Goal: Information Seeking & Learning: Learn about a topic

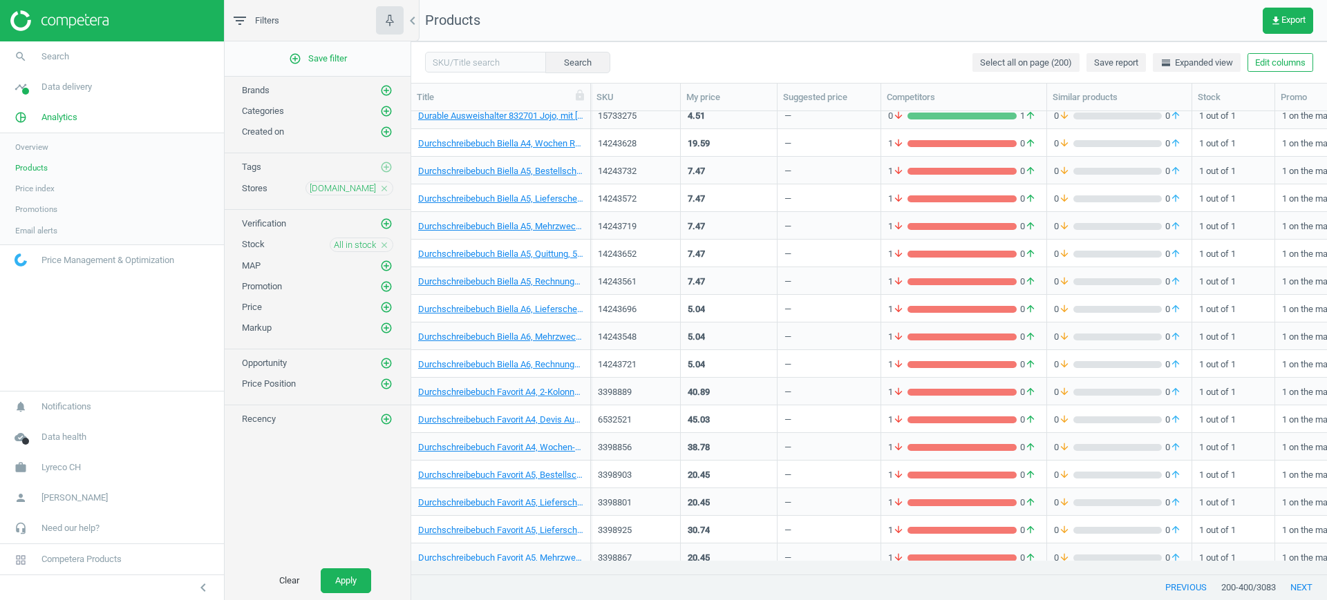
scroll to position [4283, 0]
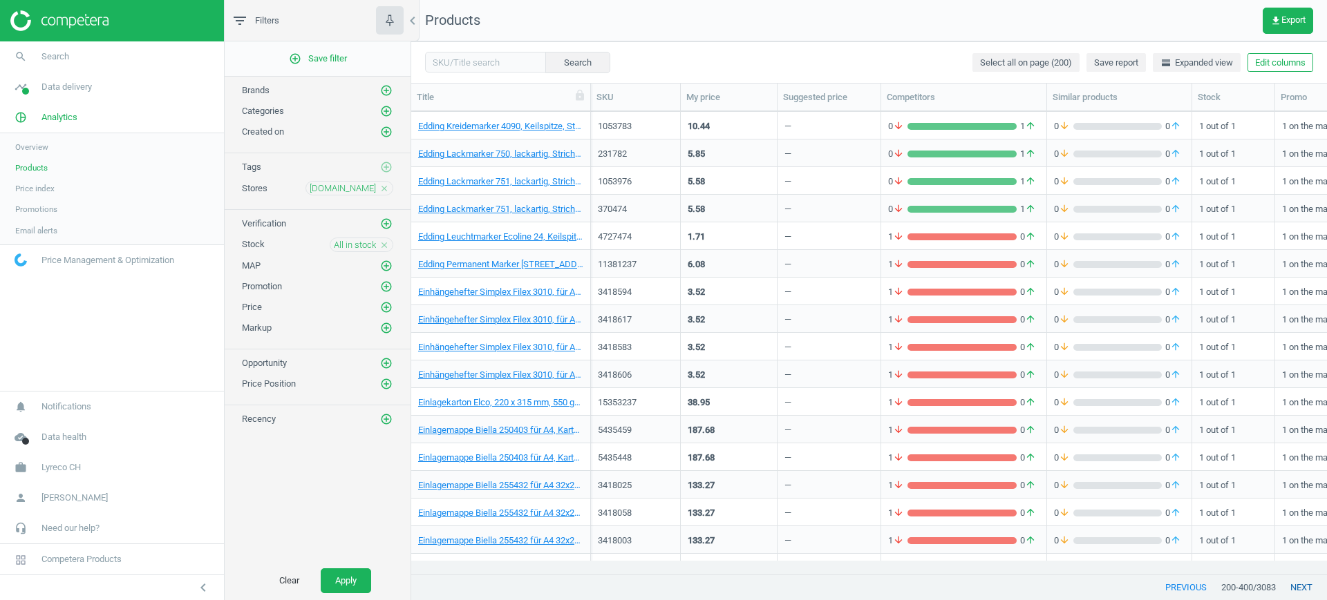
click at [1298, 589] on button "next" at bounding box center [1301, 588] width 51 height 25
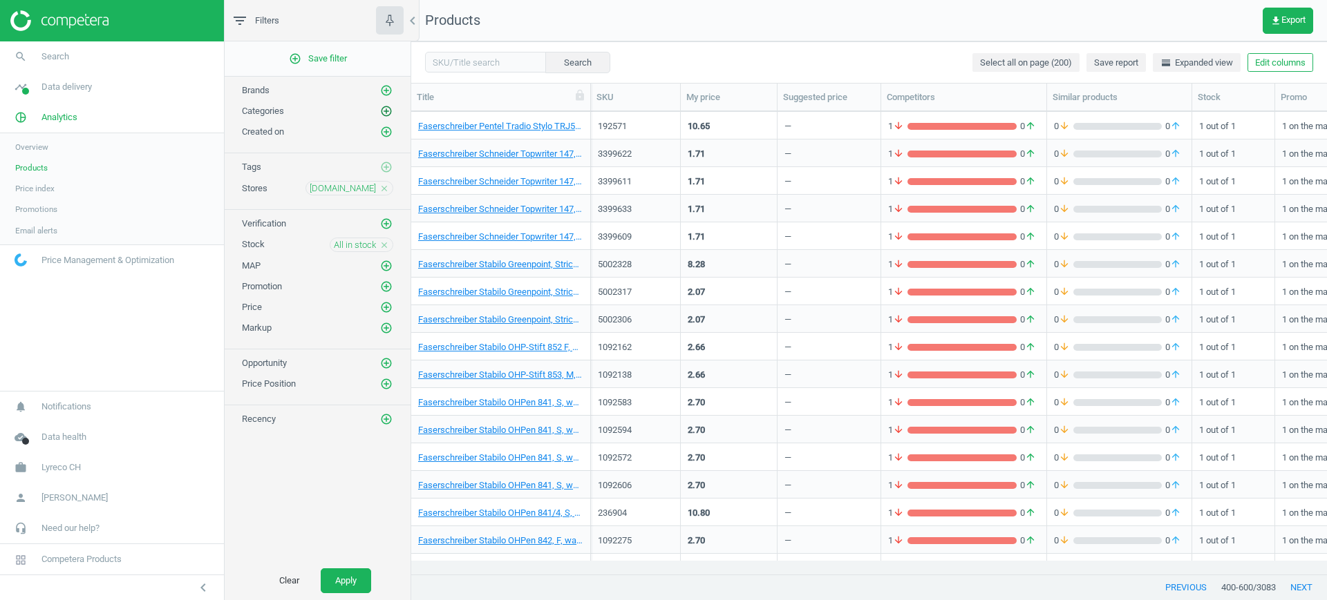
click at [386, 109] on icon "add_circle_outline" at bounding box center [386, 111] width 12 height 12
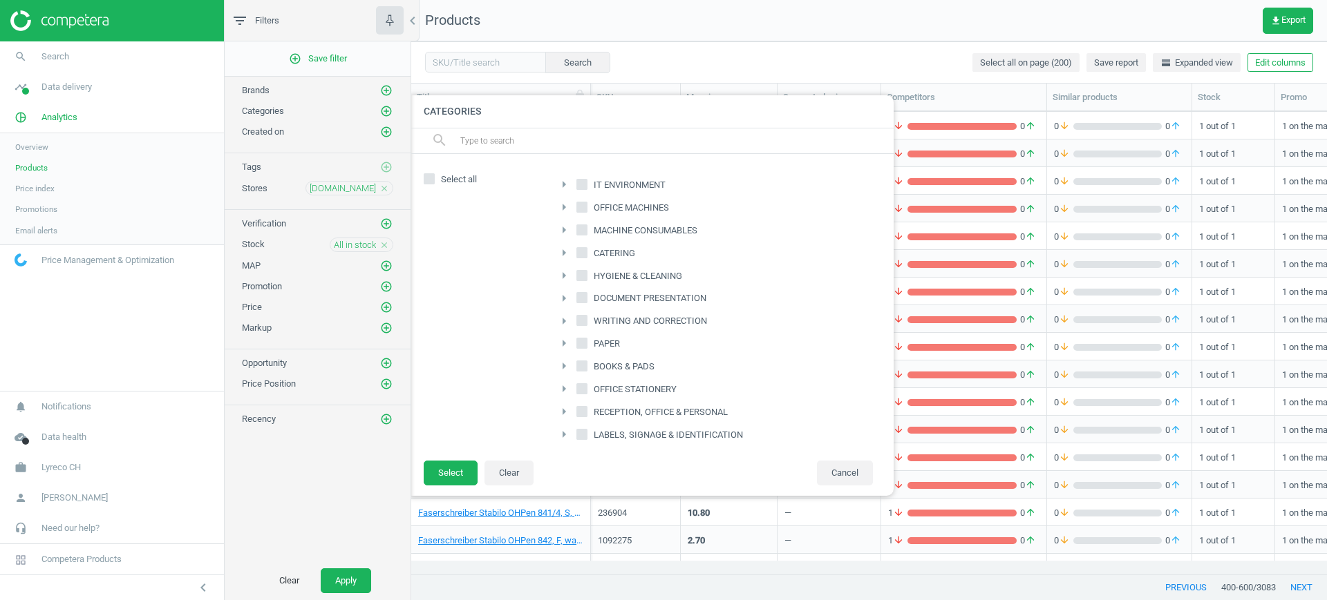
click at [596, 184] on span "IT ENVIRONMENT" at bounding box center [629, 185] width 77 height 12
click at [587, 184] on input "IT ENVIRONMENT" at bounding box center [582, 184] width 9 height 9
checkbox input "true"
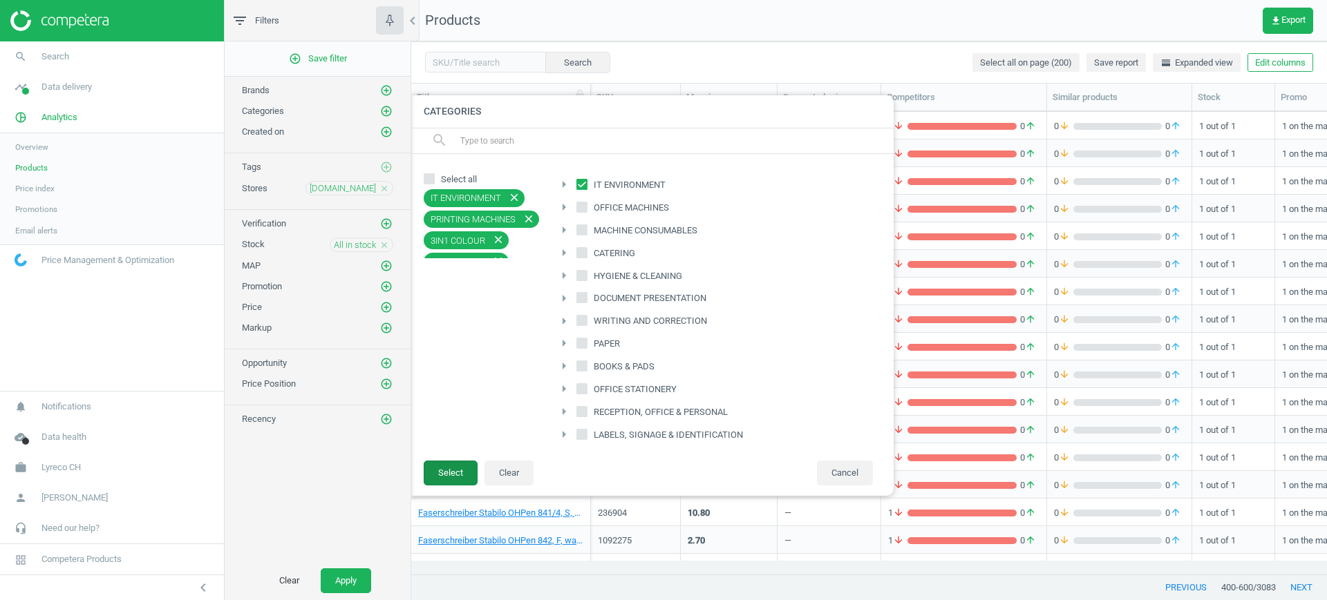
click at [455, 466] on button "Select" at bounding box center [451, 473] width 54 height 25
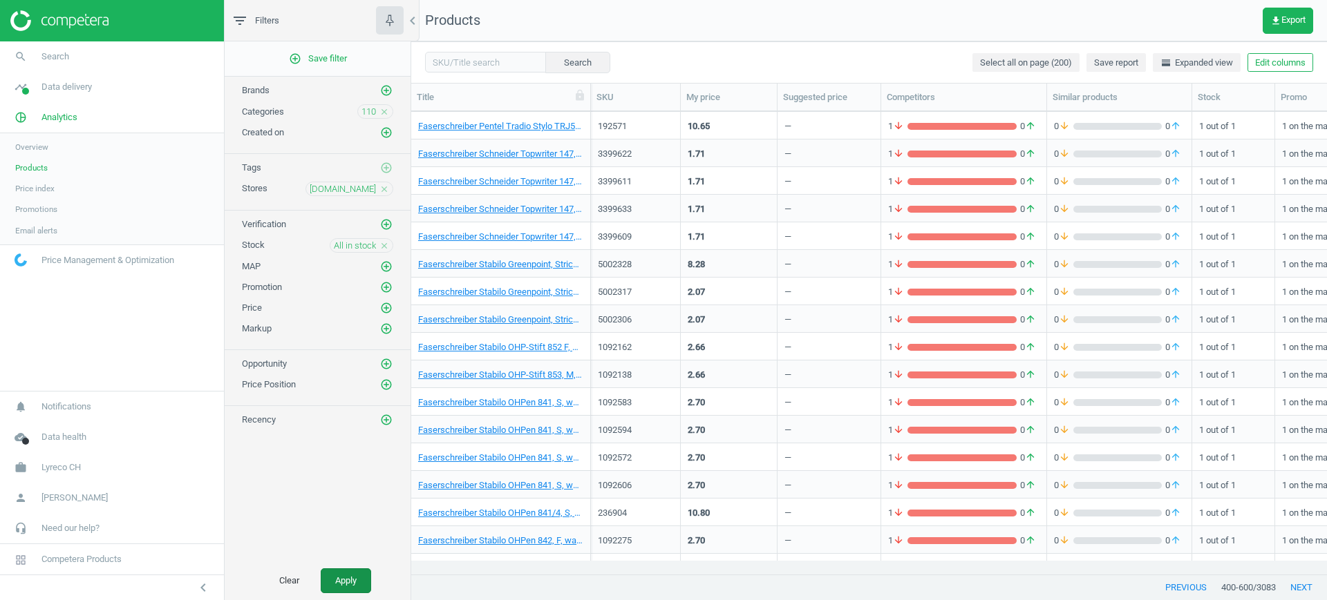
click at [348, 576] on button "Apply" at bounding box center [346, 581] width 50 height 25
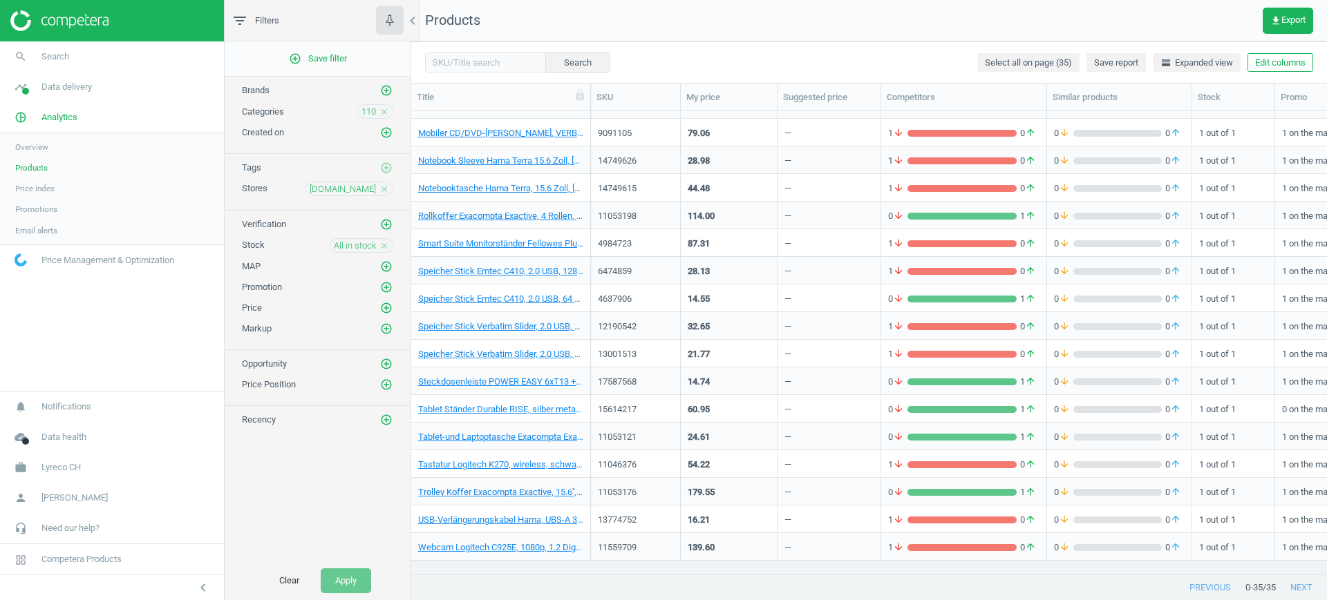
scroll to position [518, 0]
click at [536, 130] on link "Mobiler CD/DVD-[PERSON_NAME], VERBATIM, schwarz, 0023942989387" at bounding box center [500, 133] width 165 height 12
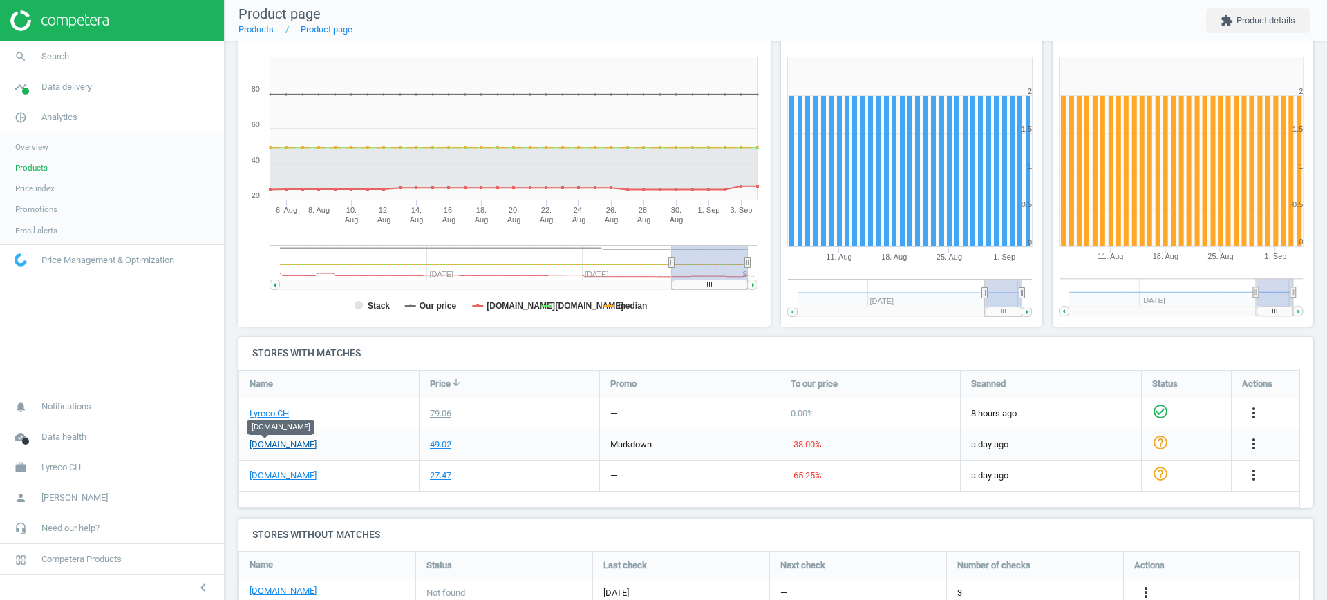
click at [254, 439] on link "[DOMAIN_NAME]" at bounding box center [282, 445] width 67 height 12
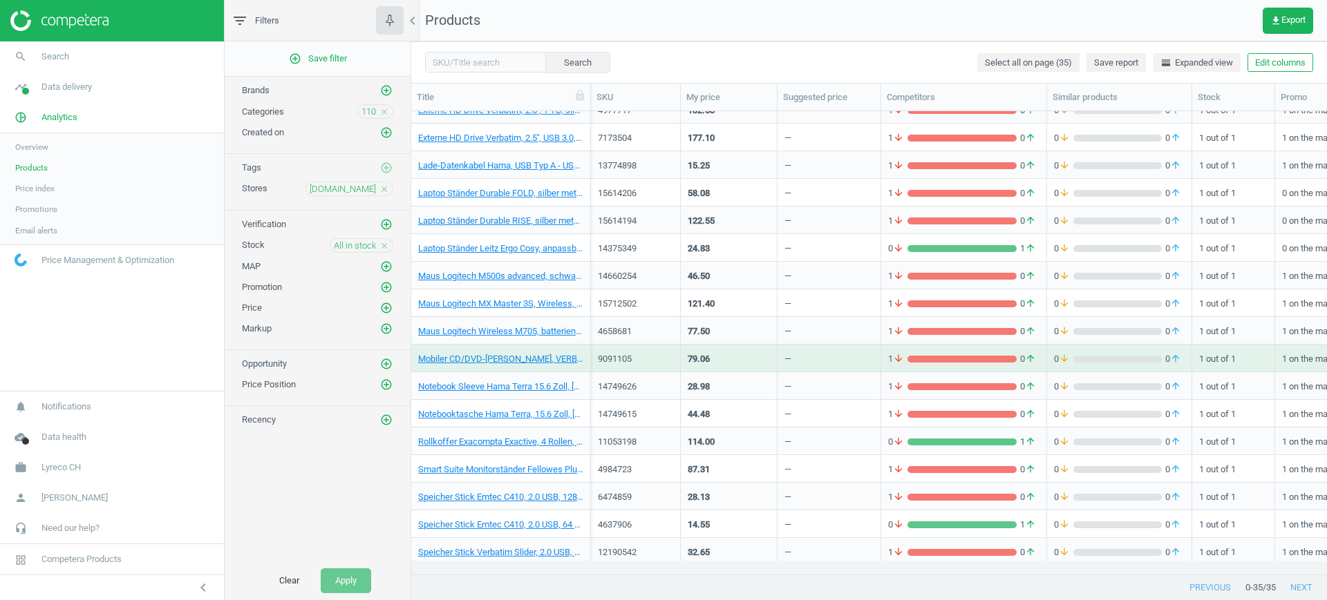
scroll to position [290, 0]
click at [492, 220] on link "Laptop Ständer Durable RISE, silber metallic, 4005546732145" at bounding box center [500, 222] width 165 height 12
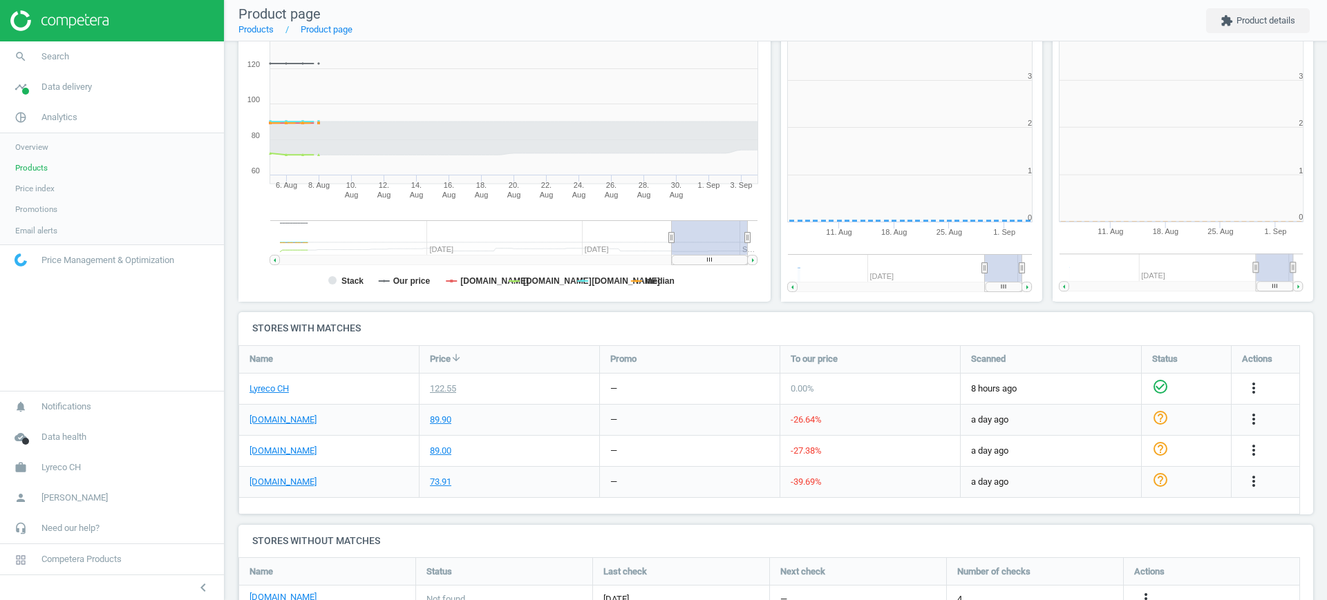
scroll to position [303, 285]
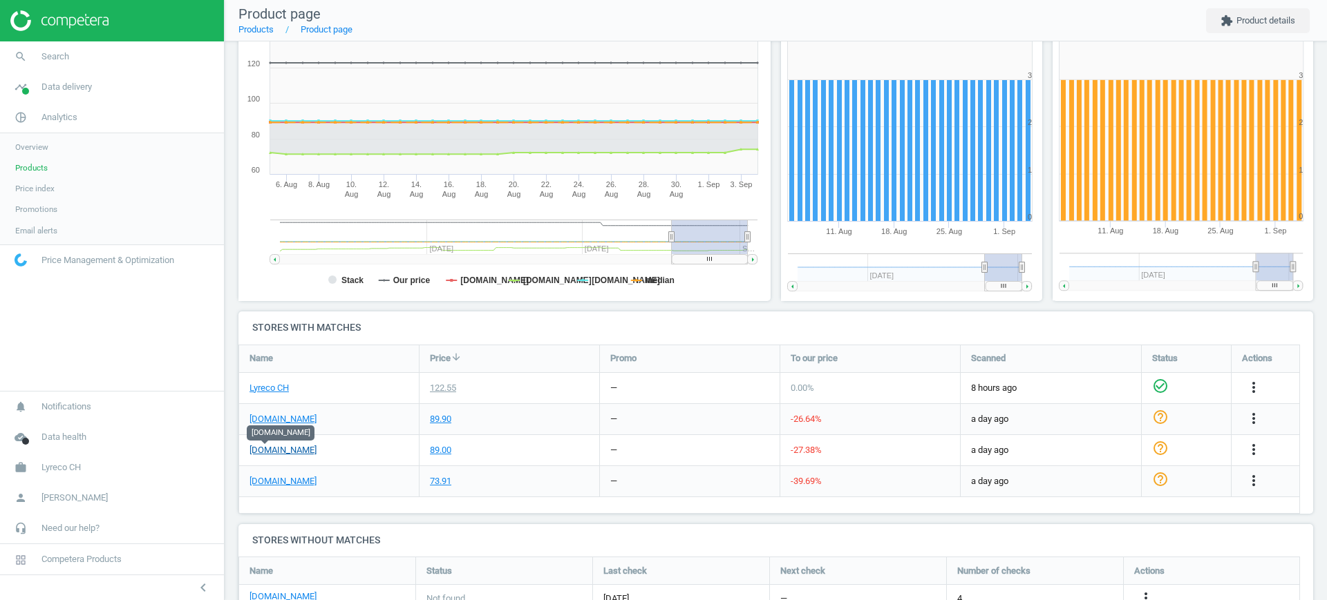
click at [265, 453] on link "[DOMAIN_NAME]" at bounding box center [282, 450] width 67 height 12
click at [39, 164] on span "Products" at bounding box center [31, 167] width 32 height 11
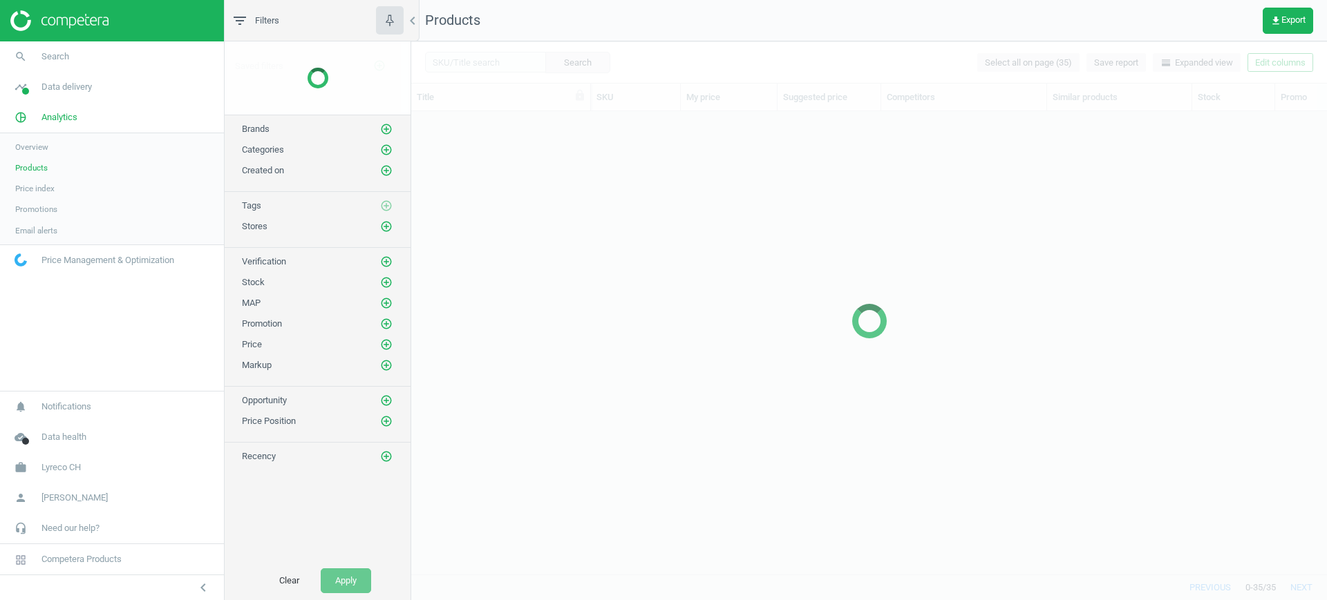
scroll to position [437, 902]
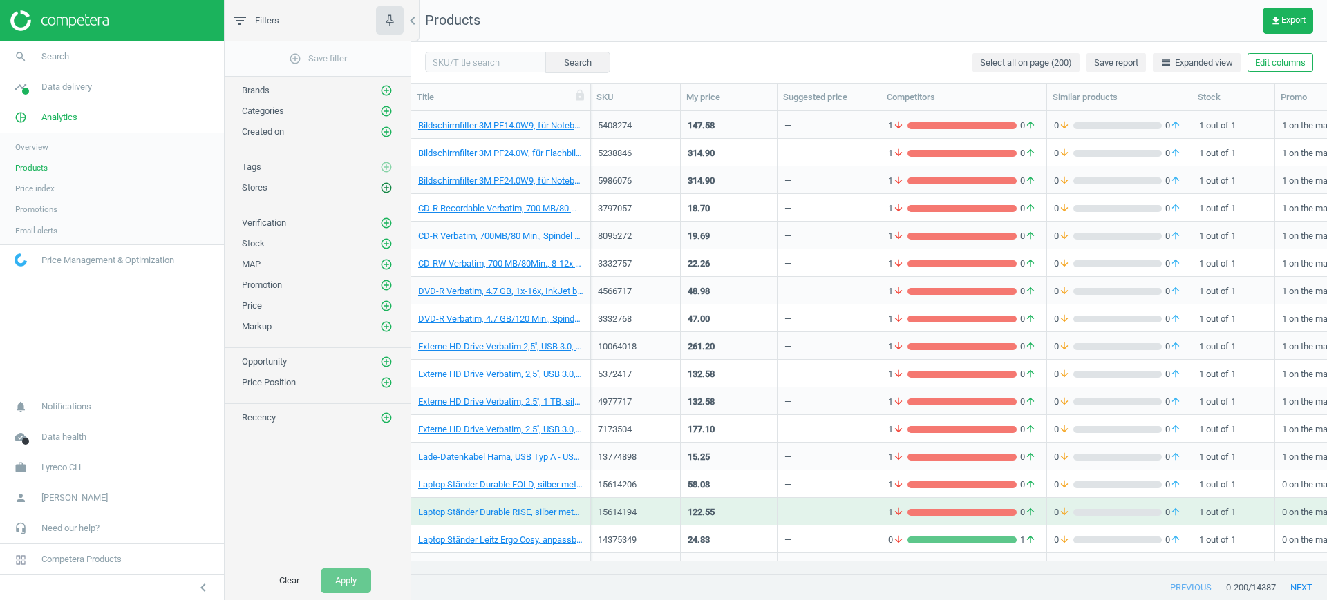
click at [386, 184] on icon "add_circle_outline" at bounding box center [386, 188] width 12 height 12
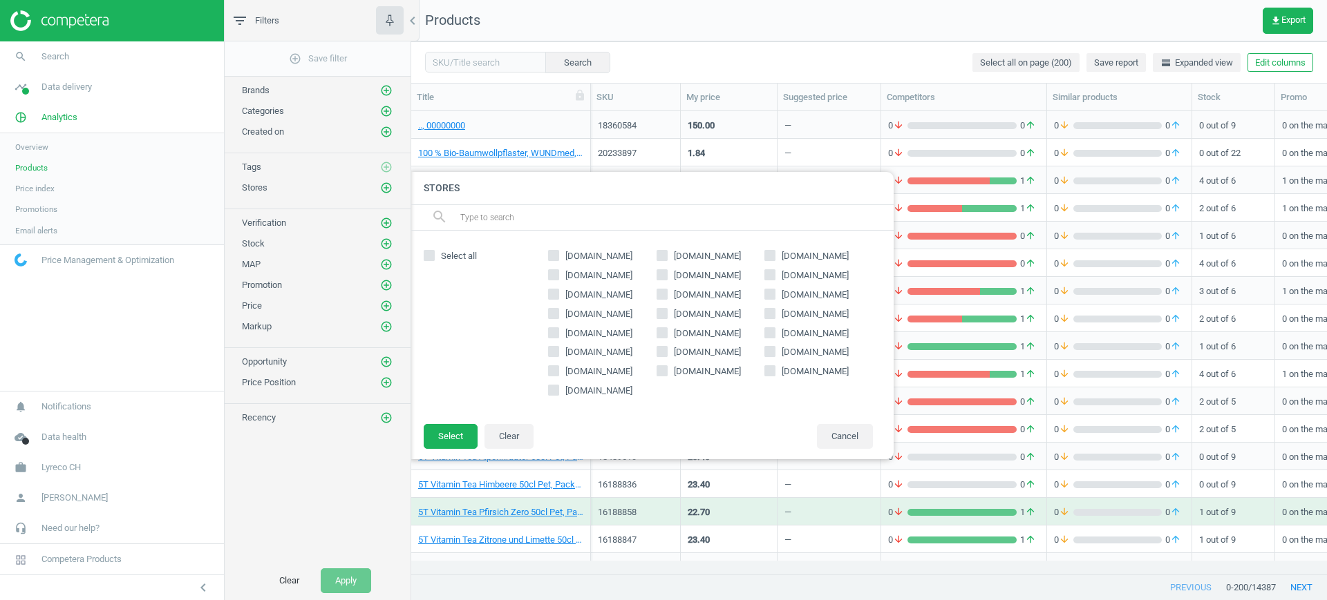
click at [558, 334] on input "[DOMAIN_NAME]" at bounding box center [553, 332] width 9 height 9
checkbox input "true"
click at [459, 441] on button "Select" at bounding box center [451, 436] width 54 height 25
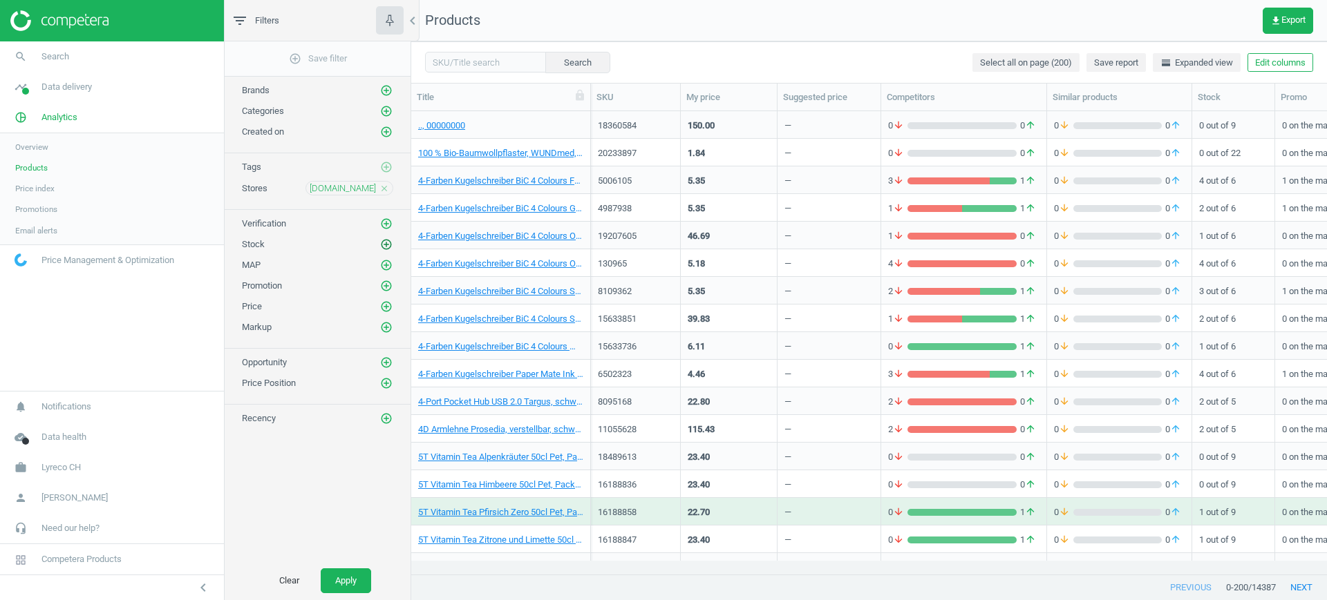
click at [387, 239] on icon "add_circle_outline" at bounding box center [386, 244] width 12 height 12
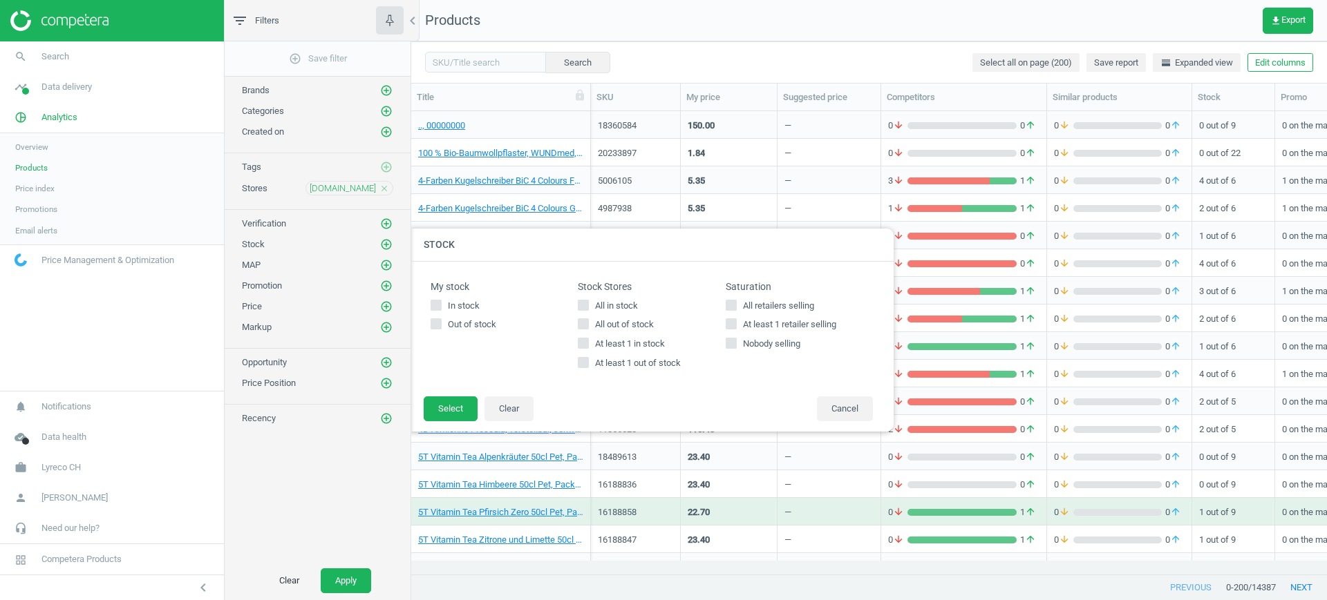
click at [580, 303] on input "All in stock" at bounding box center [583, 305] width 9 height 9
checkbox input "true"
click at [457, 409] on button "Select" at bounding box center [451, 409] width 54 height 25
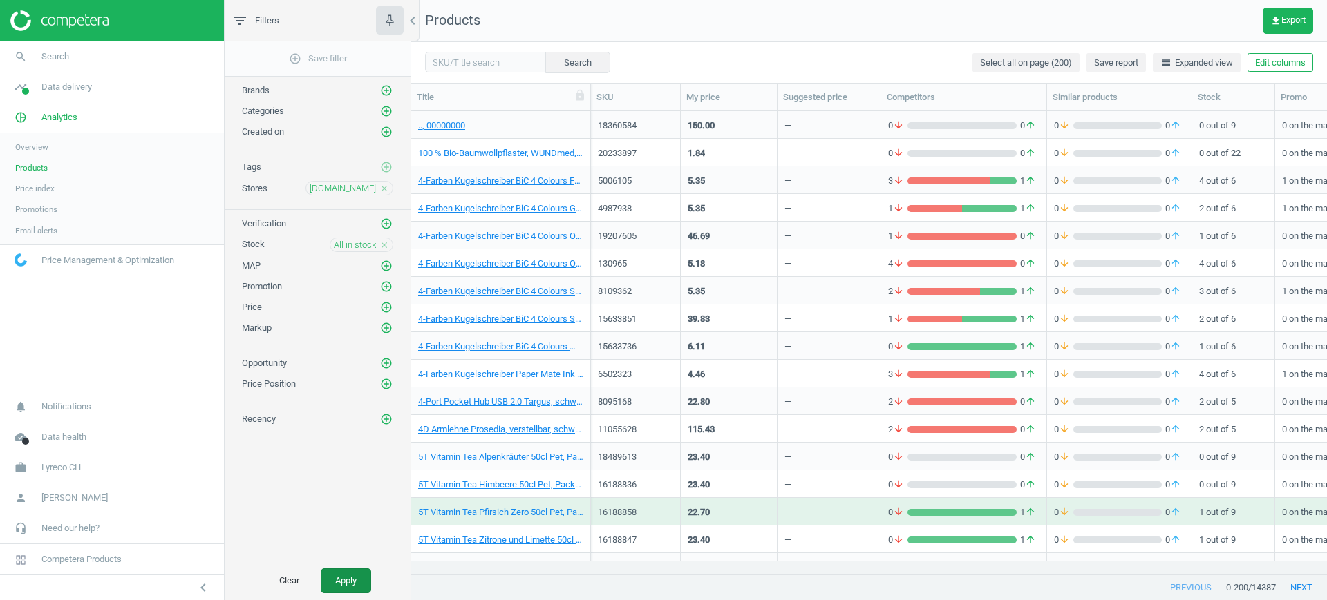
click at [354, 582] on button "Apply" at bounding box center [346, 581] width 50 height 25
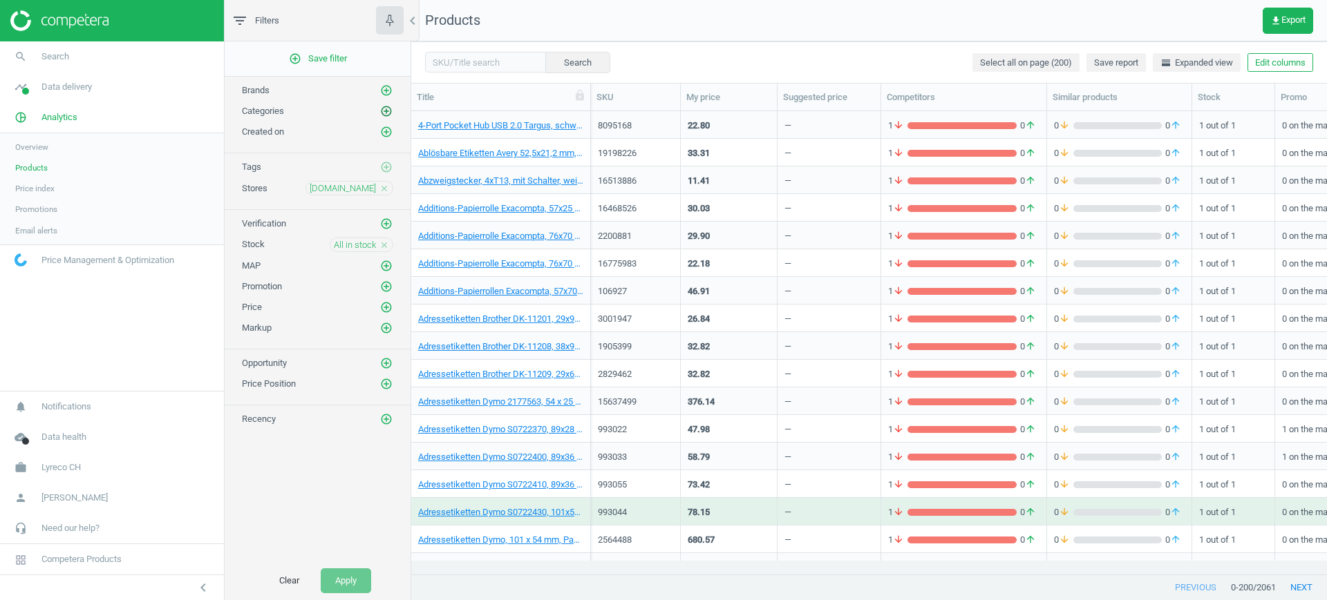
click at [387, 111] on icon "add_circle_outline" at bounding box center [386, 111] width 12 height 12
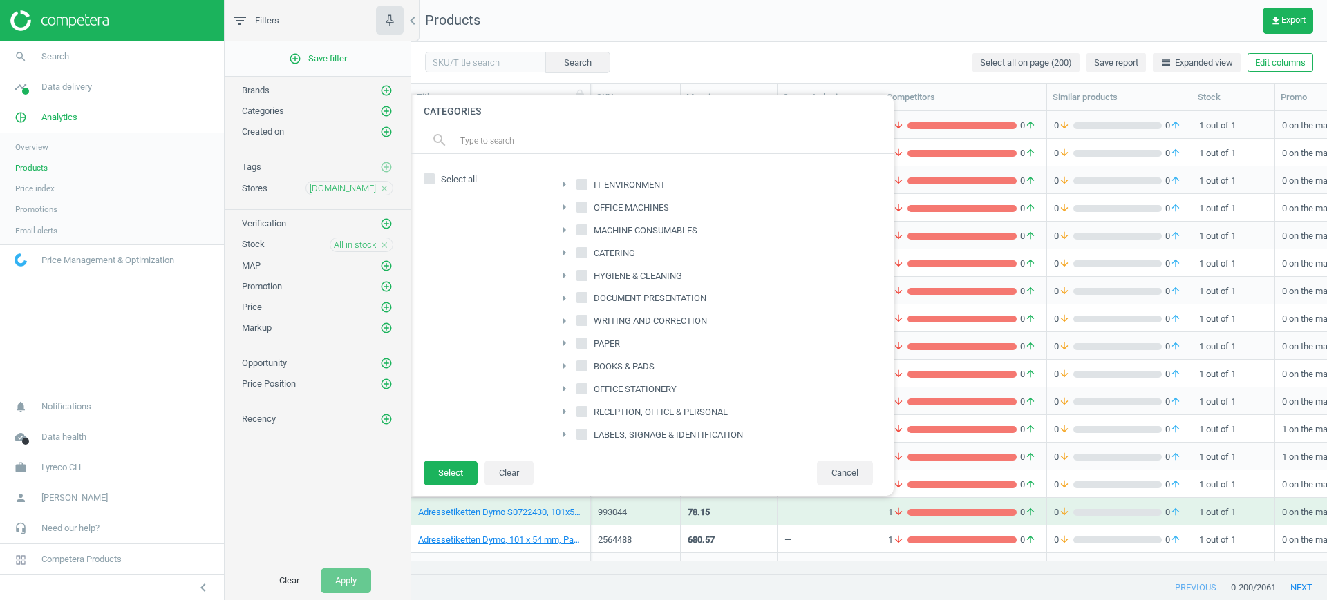
click at [578, 182] on input "IT ENVIRONMENT" at bounding box center [582, 184] width 9 height 9
checkbox input "true"
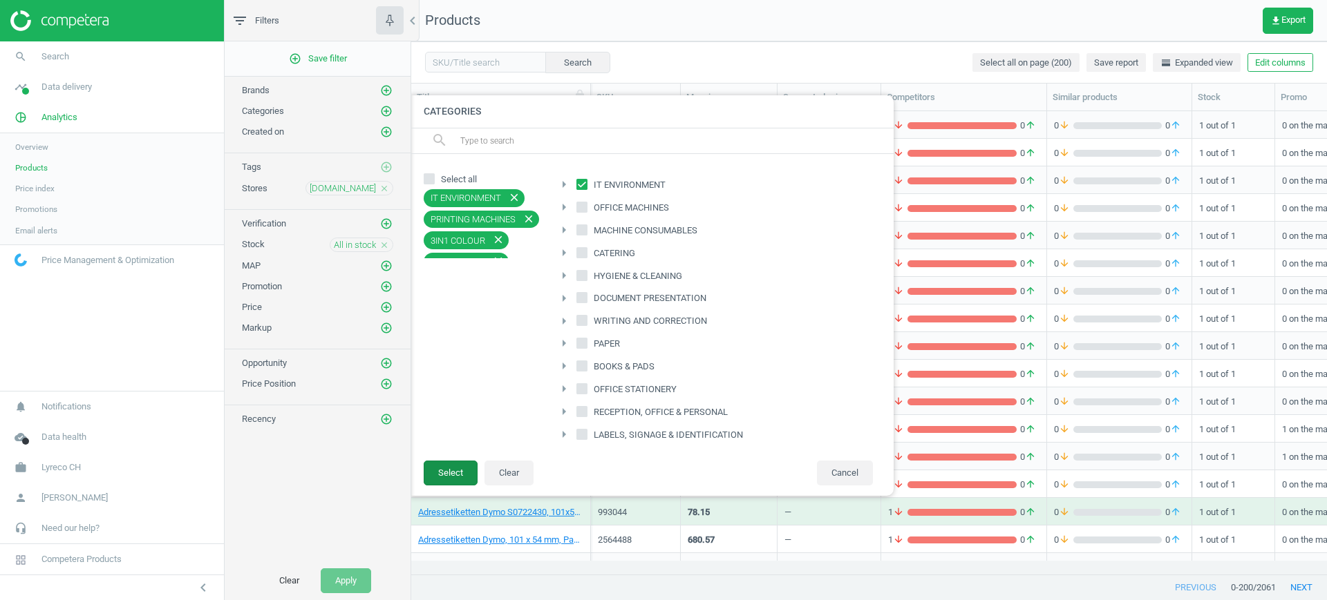
click at [450, 466] on button "Select" at bounding box center [451, 473] width 54 height 25
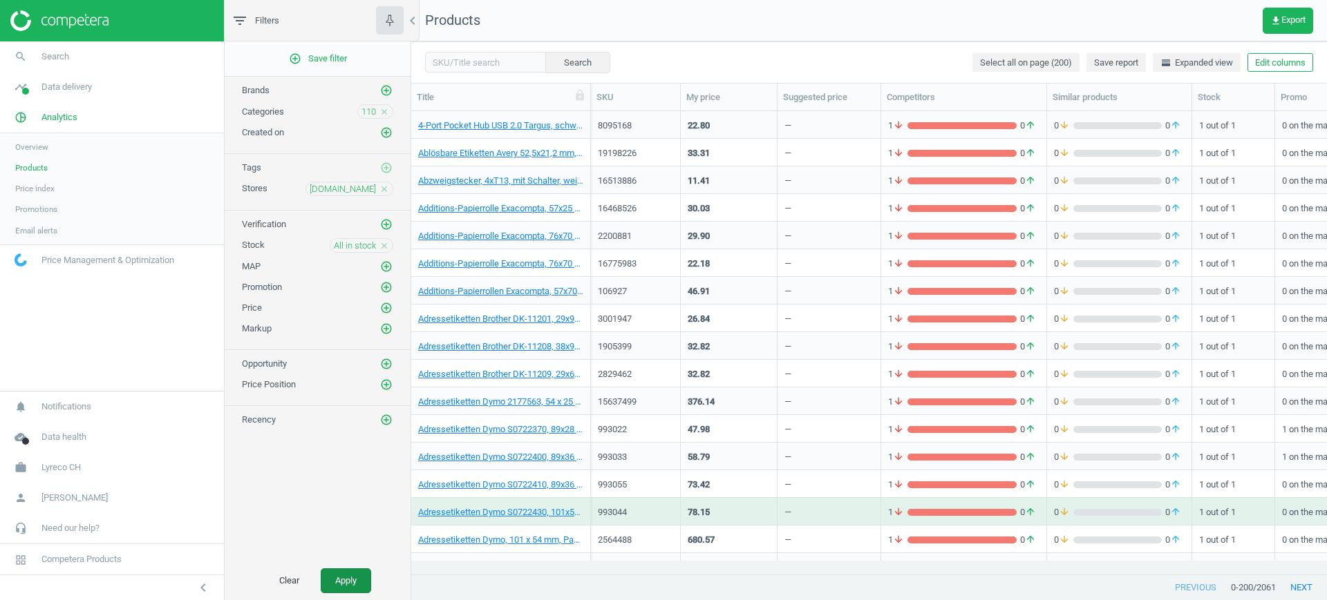
click at [365, 575] on button "Apply" at bounding box center [346, 581] width 50 height 25
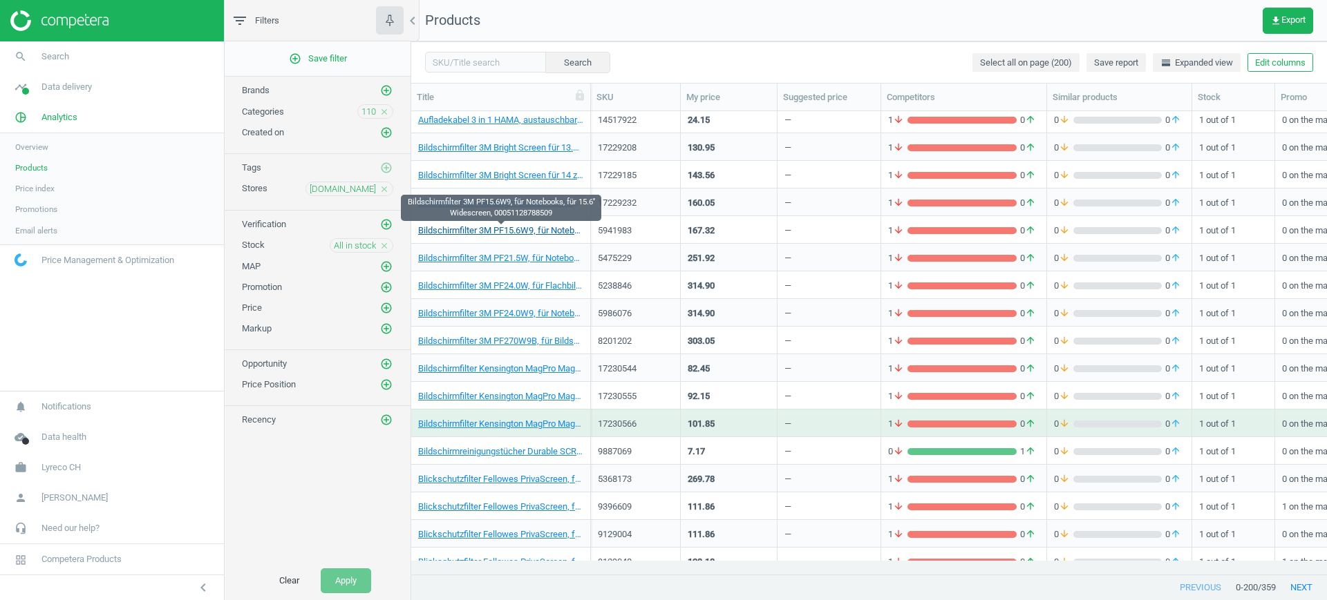
click at [508, 234] on link "Bildschirmfilter 3M PF15.6W9, für Notebooks, für 15.6'' Widescreen, 00051128788…" at bounding box center [500, 231] width 165 height 12
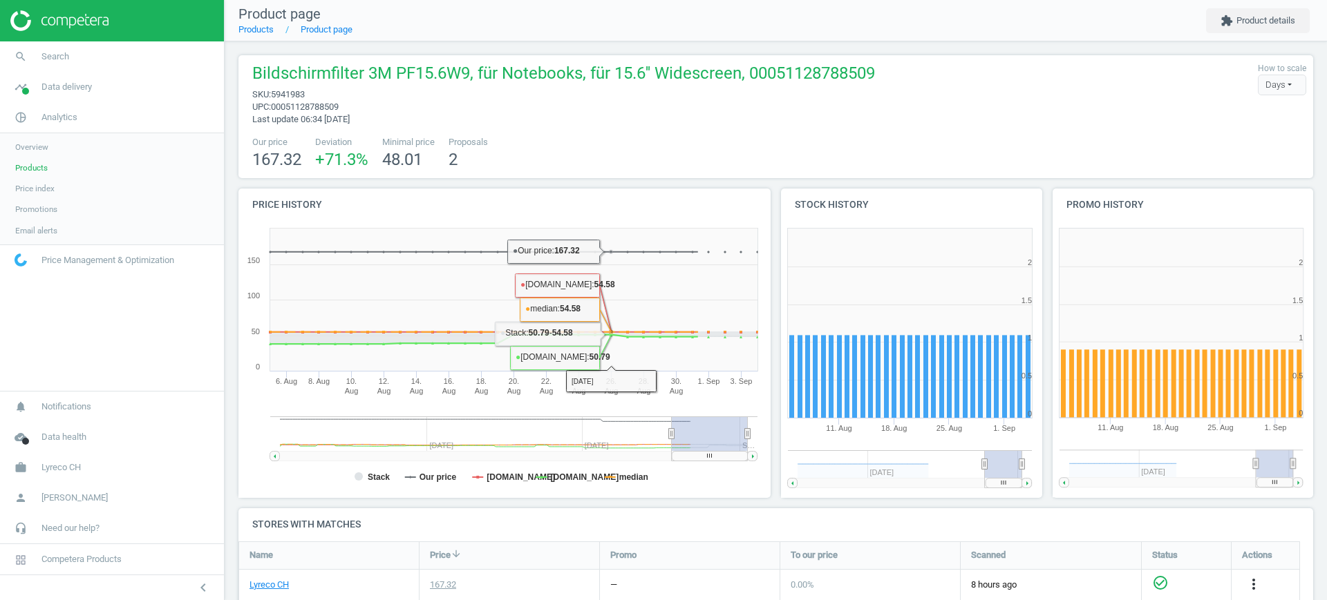
scroll to position [211, 0]
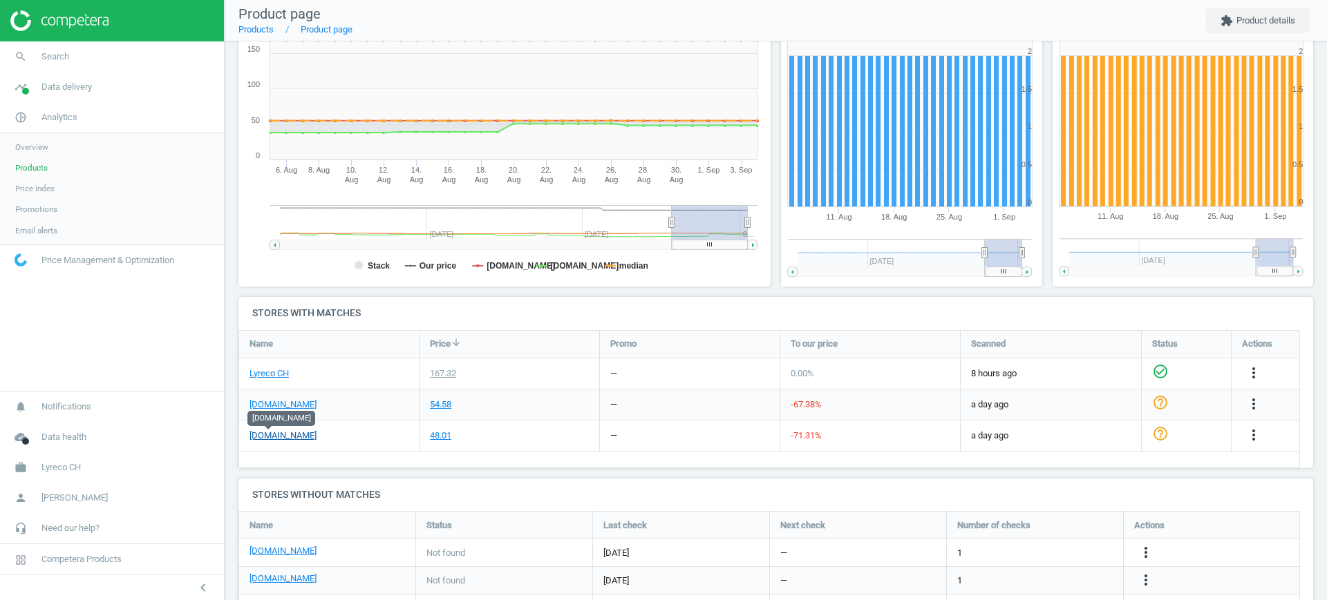
click at [280, 435] on link "[DOMAIN_NAME]" at bounding box center [282, 436] width 67 height 12
click at [38, 170] on span "Products" at bounding box center [31, 167] width 32 height 11
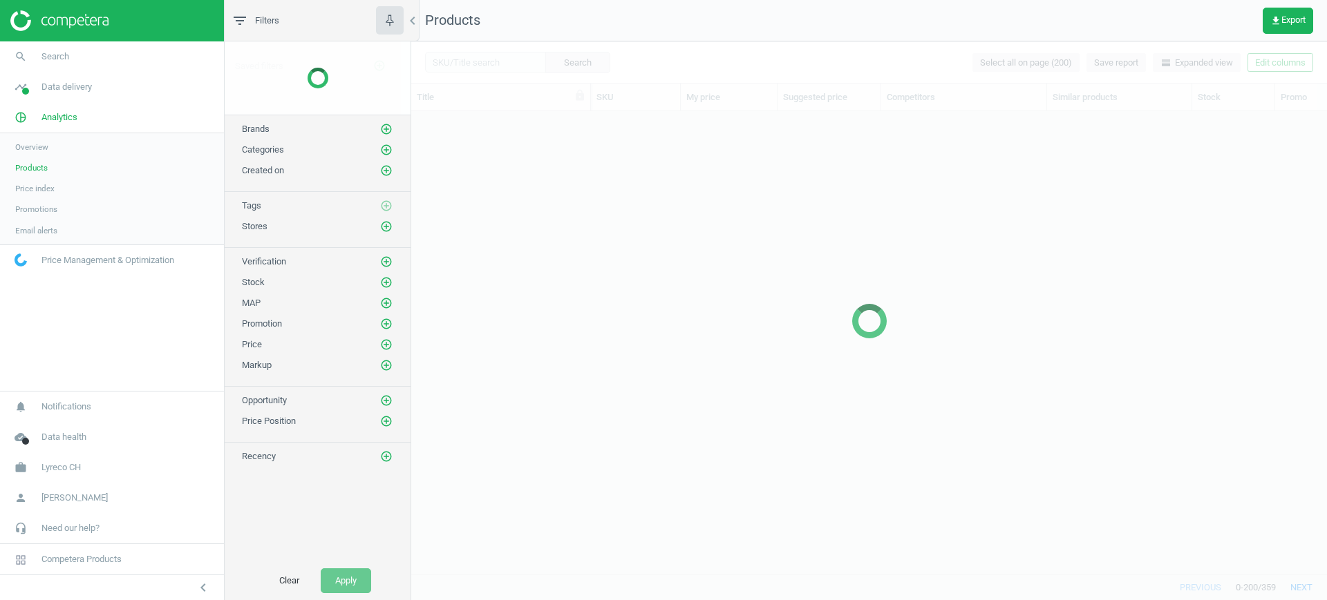
scroll to position [437, 902]
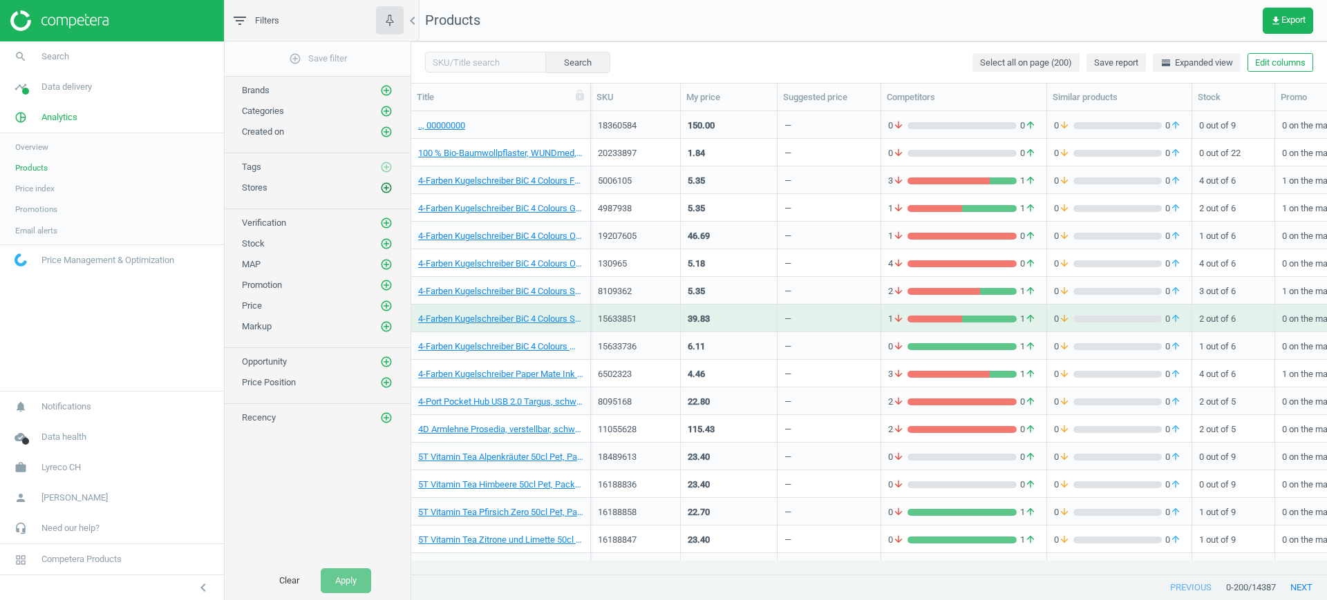
click at [388, 189] on icon "add_circle_outline" at bounding box center [386, 188] width 12 height 12
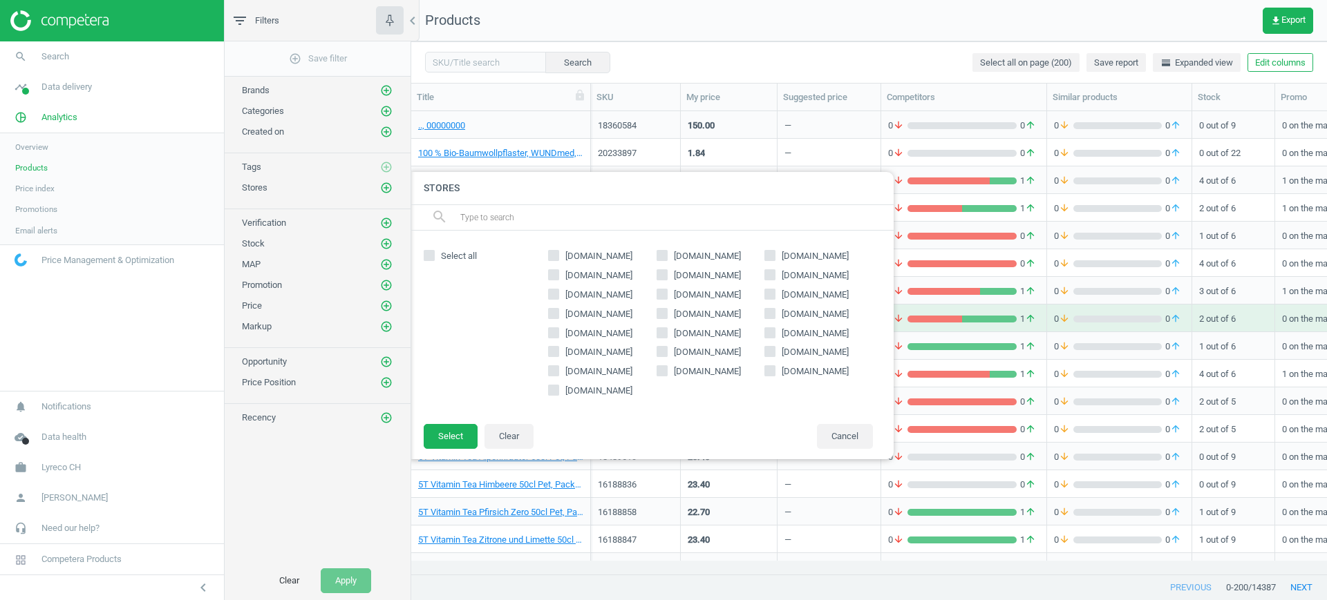
click at [679, 333] on span "[DOMAIN_NAME]" at bounding box center [707, 334] width 73 height 12
click at [666, 333] on input "[DOMAIN_NAME]" at bounding box center [661, 332] width 9 height 9
checkbox input "true"
click at [462, 433] on button "Select" at bounding box center [451, 436] width 54 height 25
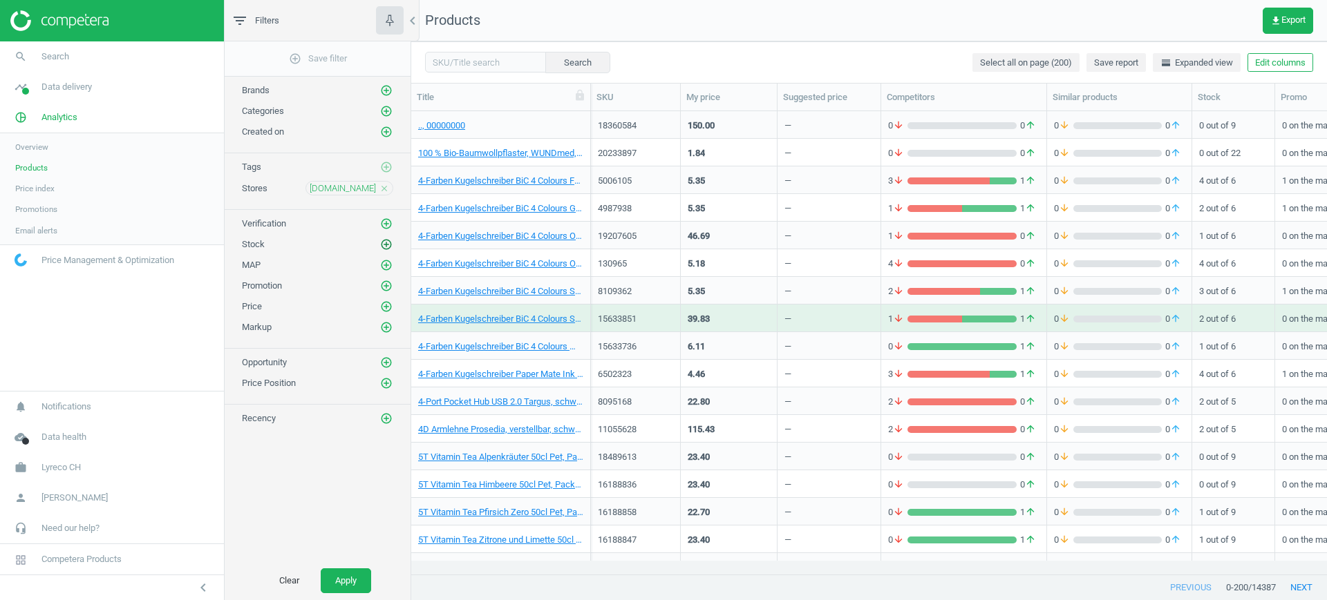
click at [385, 242] on icon "add_circle_outline" at bounding box center [386, 244] width 12 height 12
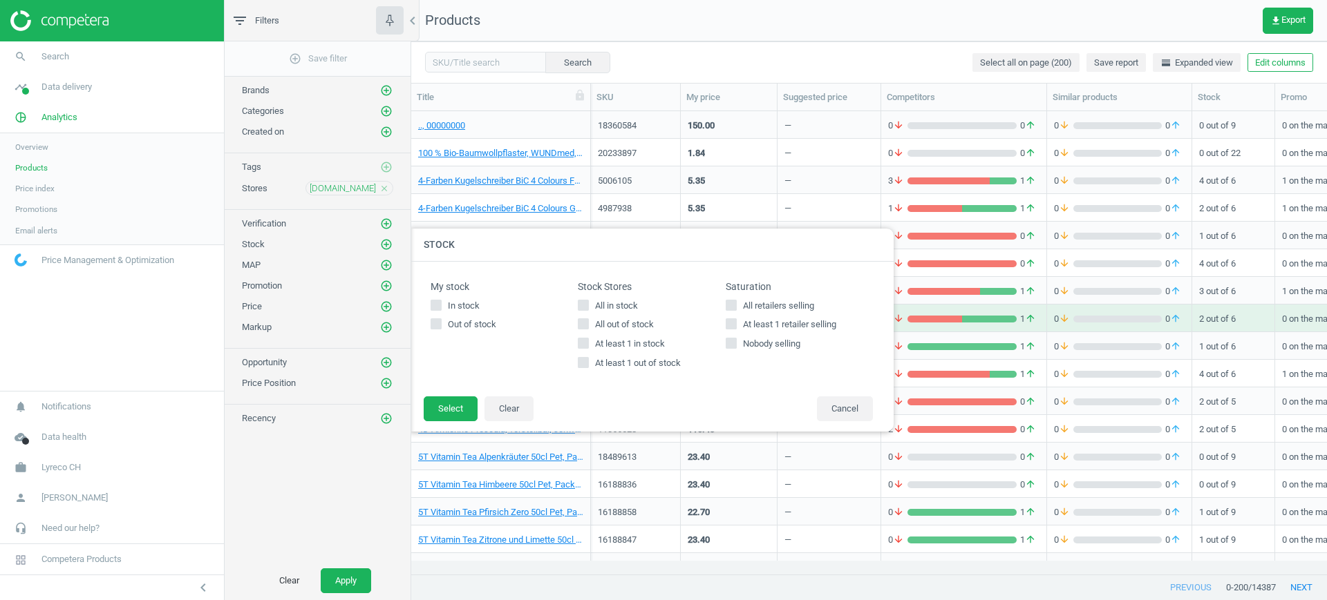
click at [608, 306] on span "All in stock" at bounding box center [616, 306] width 48 height 12
click at [588, 306] on input "All in stock" at bounding box center [583, 305] width 9 height 9
checkbox input "true"
click at [468, 406] on button "Select" at bounding box center [451, 409] width 54 height 25
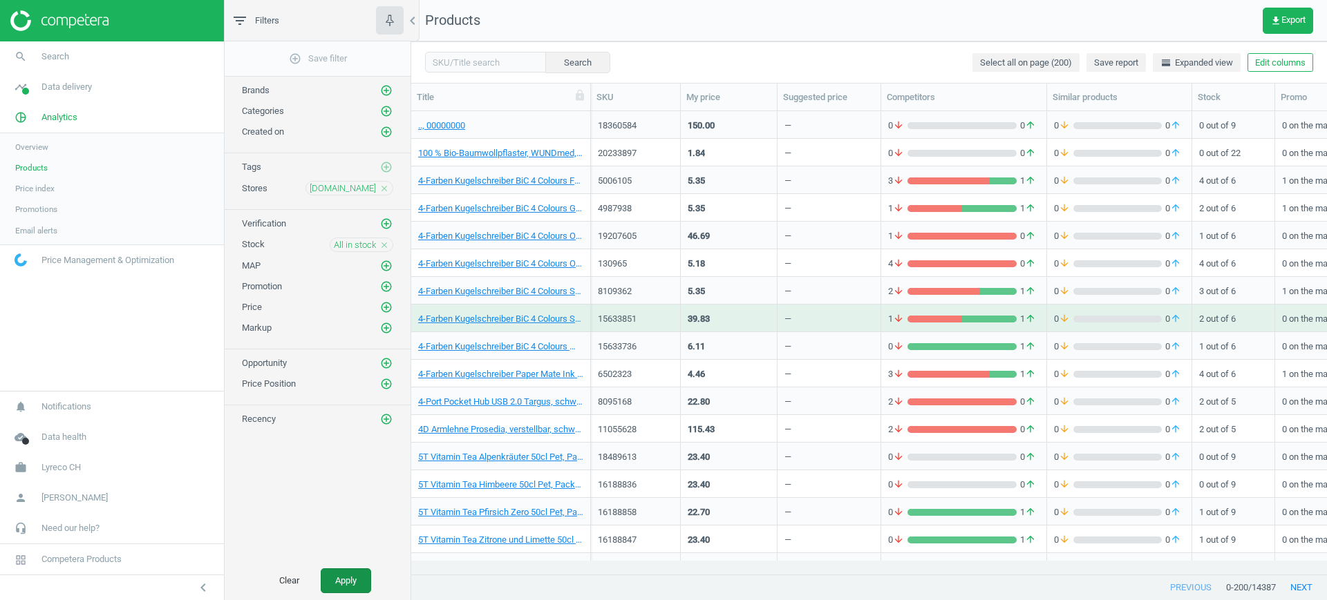
click at [354, 580] on button "Apply" at bounding box center [346, 581] width 50 height 25
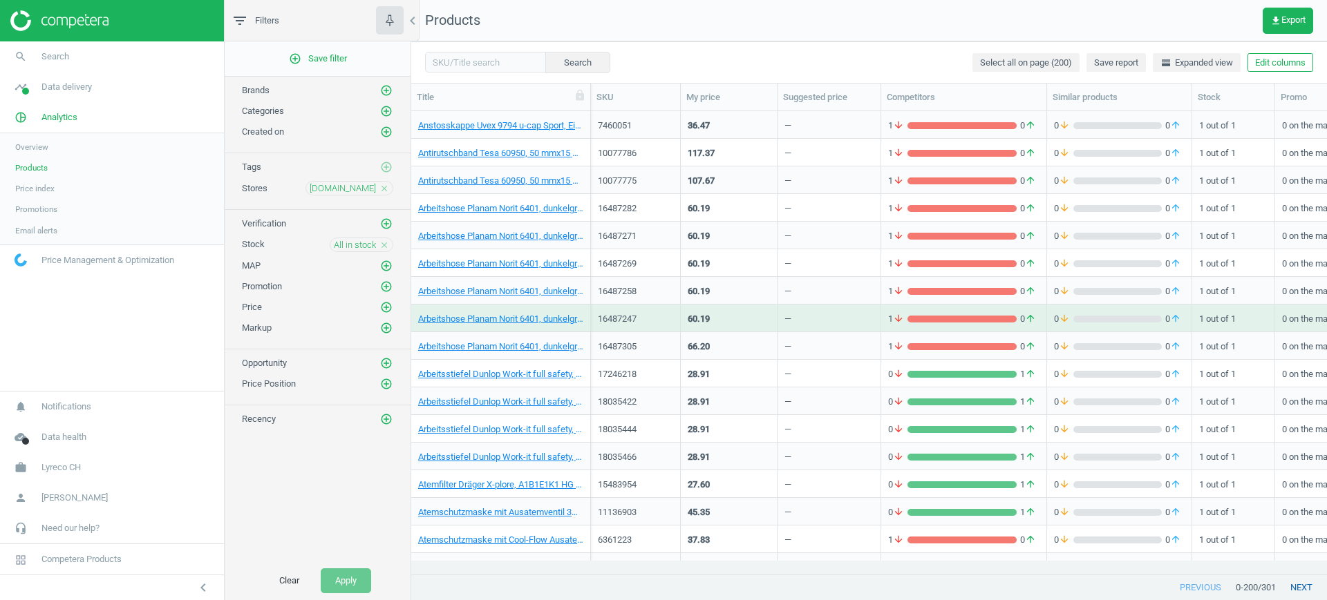
click at [1296, 582] on button "next" at bounding box center [1301, 588] width 51 height 25
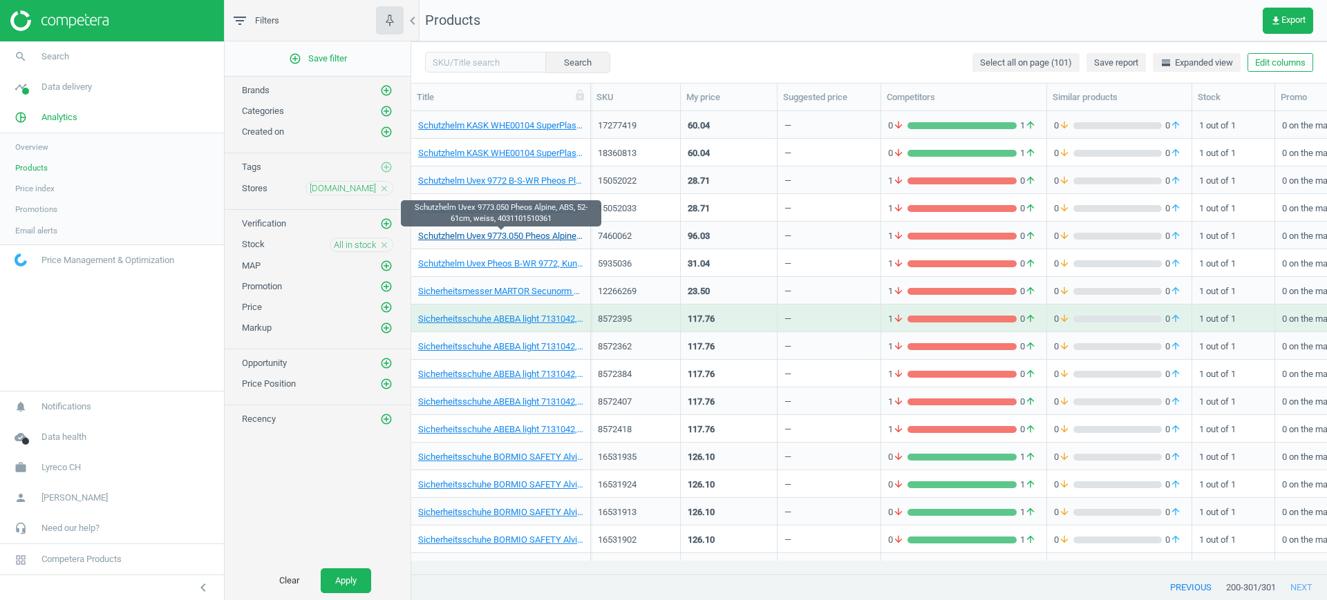
click at [518, 236] on link "Schutzhelm Uvex 9773.050 Pheos Alpine, ABS, 52-61cm, weiss, 4031101510361" at bounding box center [500, 236] width 165 height 12
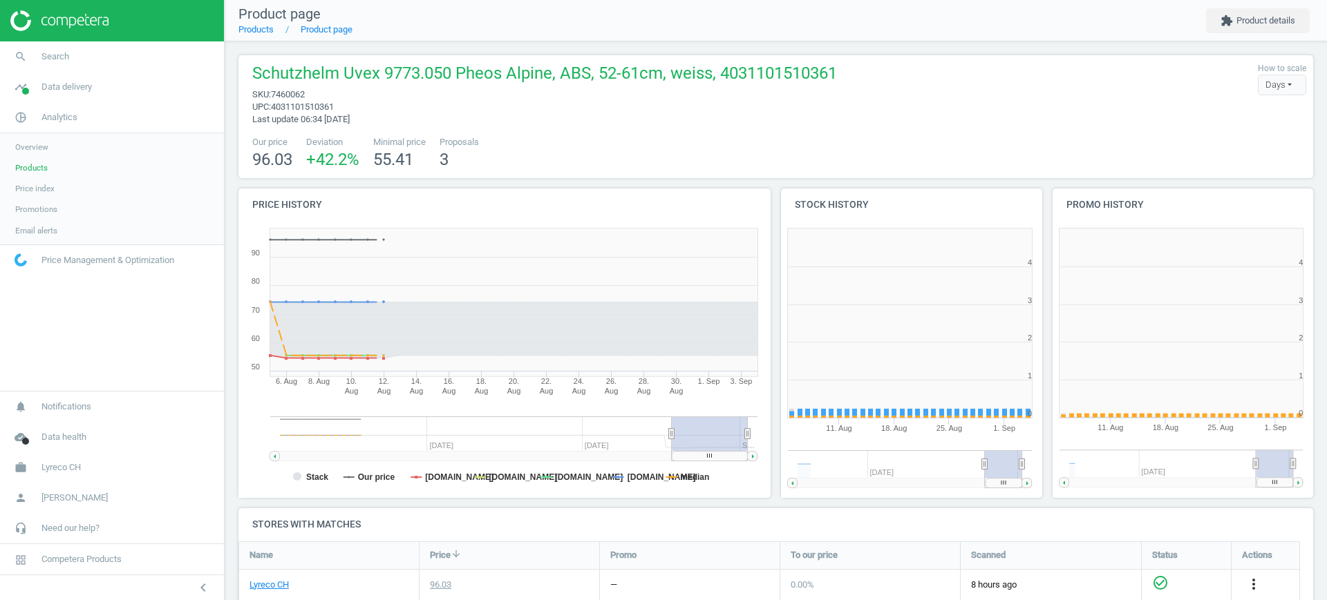
scroll to position [303, 285]
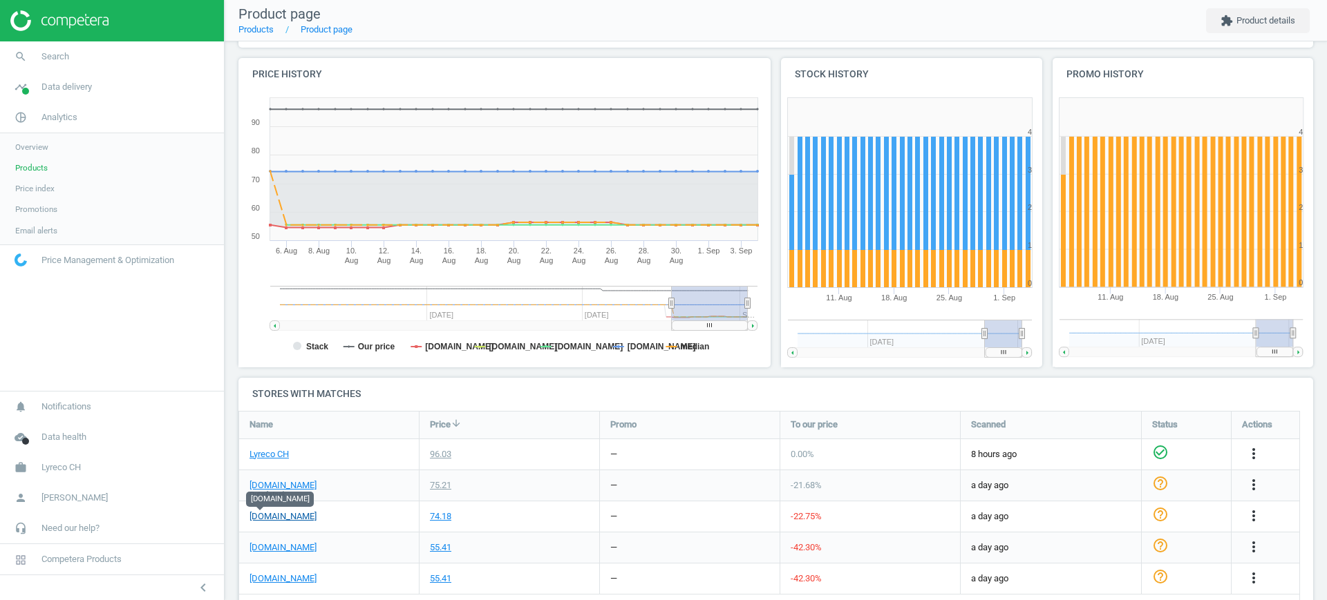
click at [259, 515] on link "[DOMAIN_NAME]" at bounding box center [282, 517] width 67 height 12
click at [43, 166] on span "Products" at bounding box center [31, 167] width 32 height 11
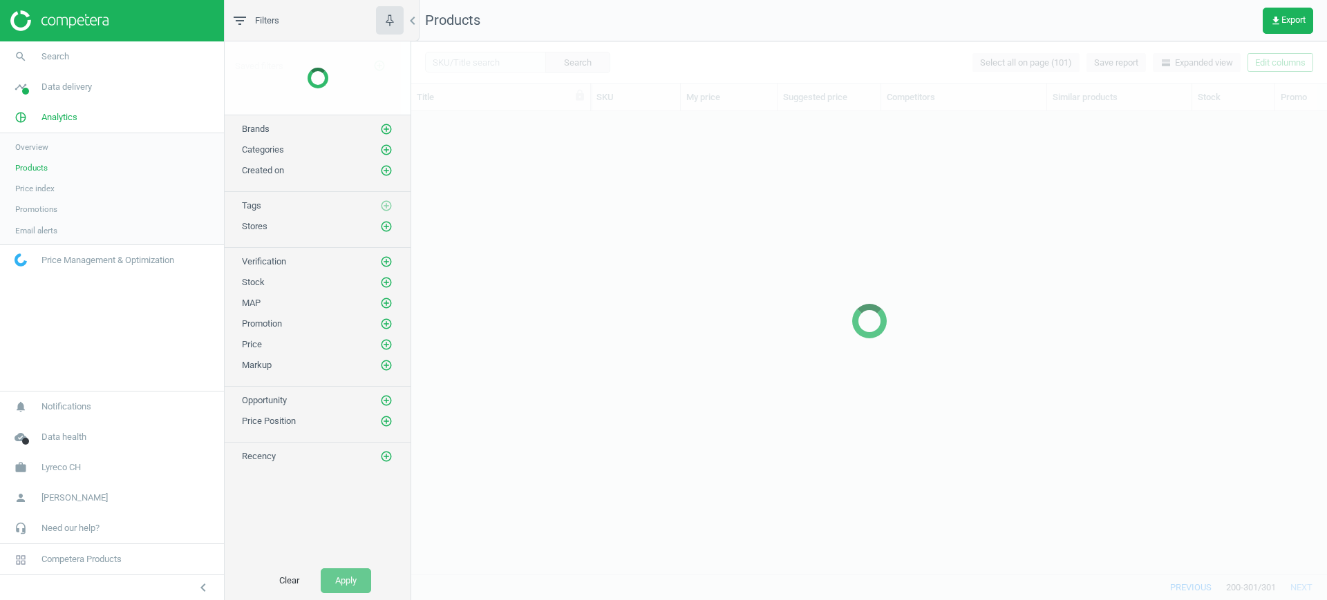
scroll to position [437, 902]
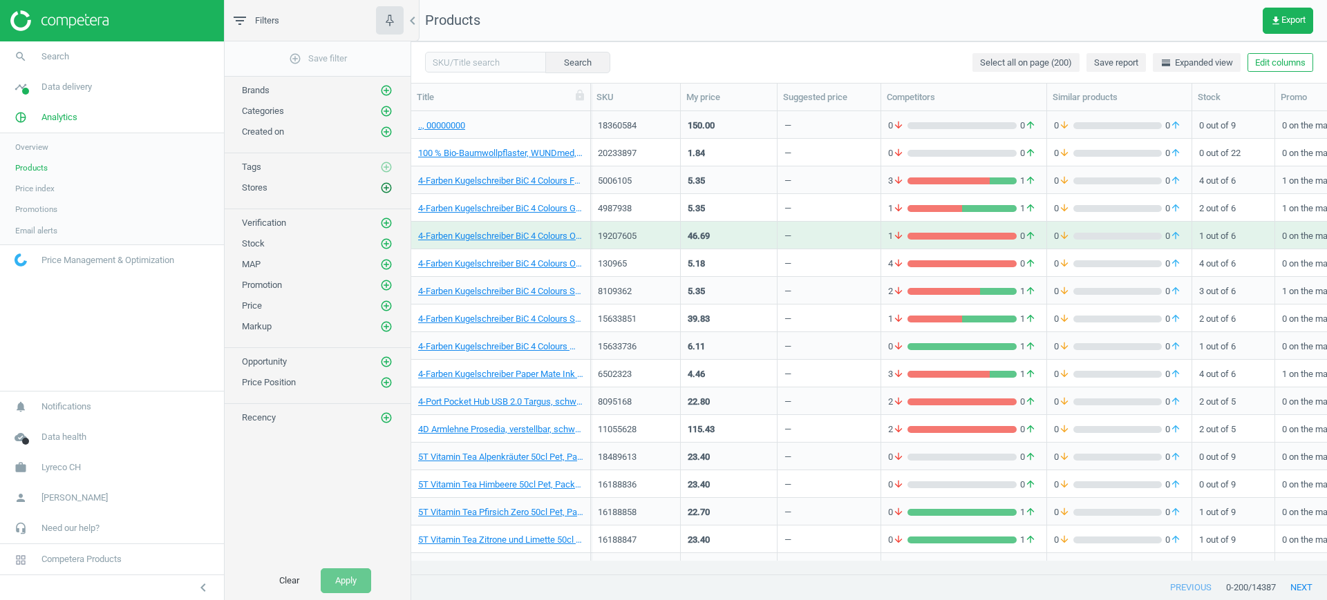
click at [386, 187] on icon "add_circle_outline" at bounding box center [386, 188] width 12 height 12
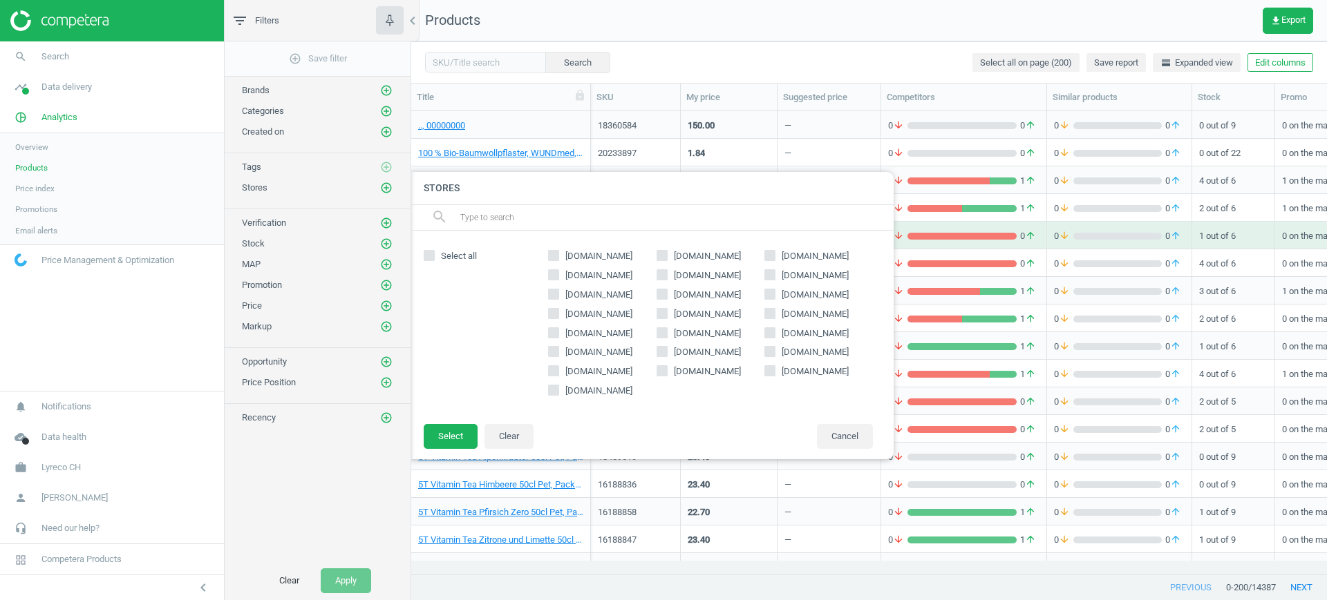
click at [782, 337] on span "[DOMAIN_NAME]" at bounding box center [815, 334] width 73 height 12
click at [775, 337] on input "[DOMAIN_NAME]" at bounding box center [770, 332] width 9 height 9
checkbox input "true"
click at [453, 444] on button "Select" at bounding box center [451, 436] width 54 height 25
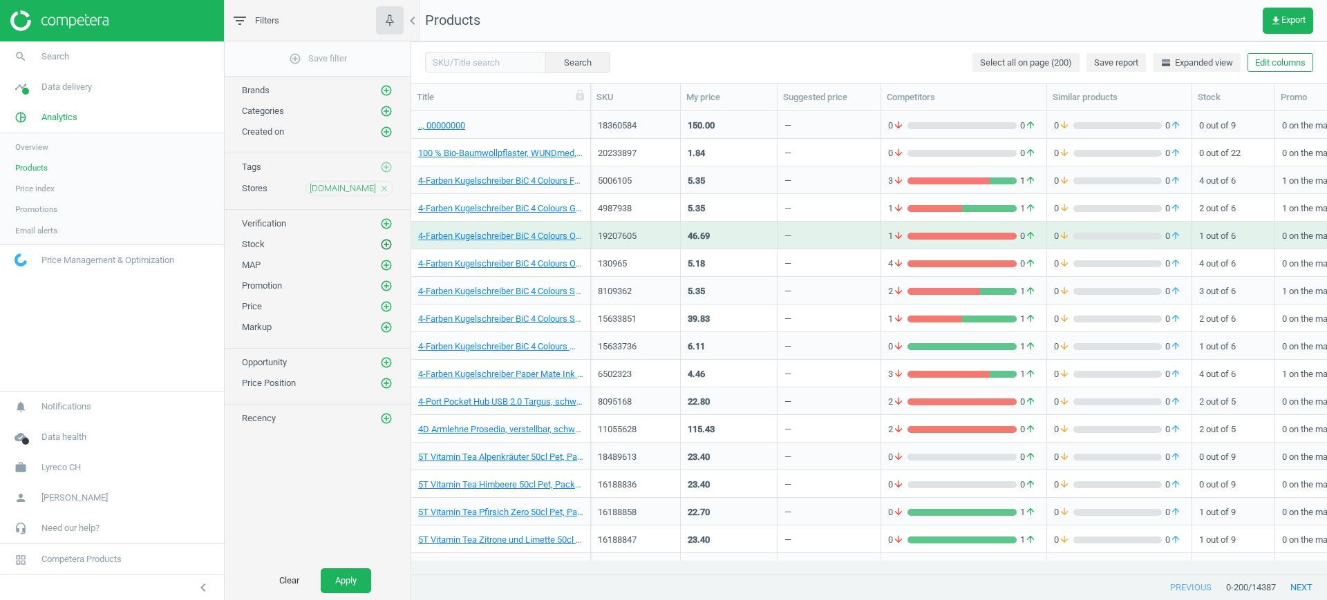
click at [383, 247] on icon "add_circle_outline" at bounding box center [386, 244] width 12 height 12
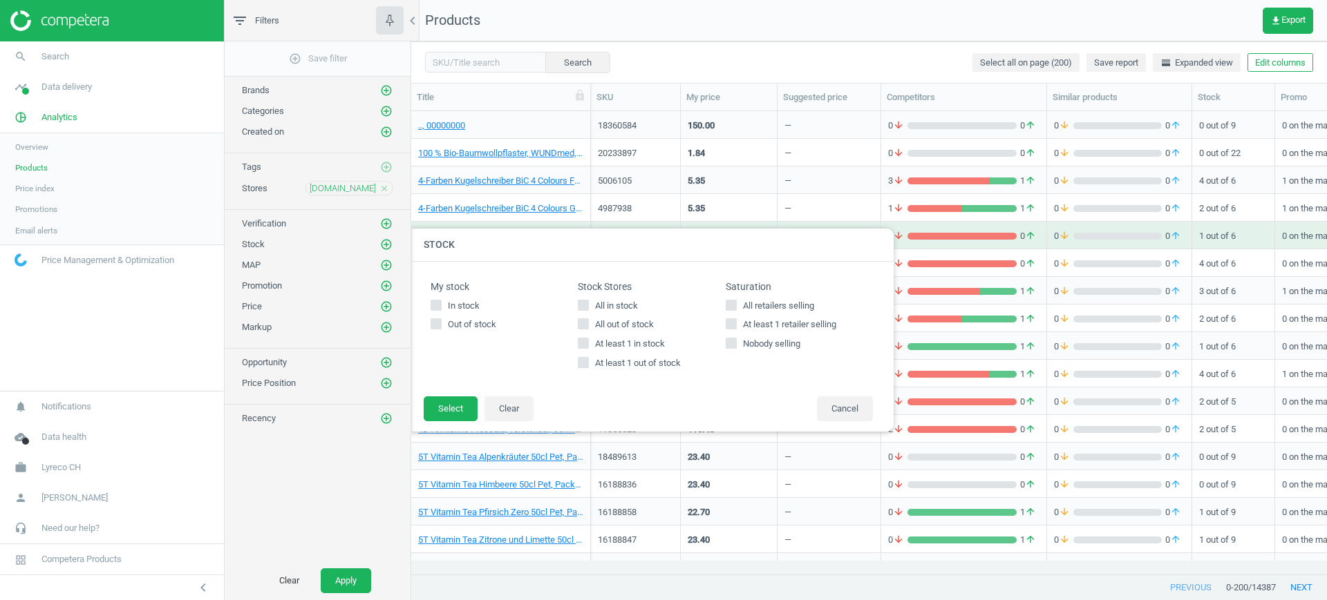
click at [572, 307] on label "In stock" at bounding box center [503, 306] width 147 height 12
click at [441, 307] on input "In stock" at bounding box center [436, 305] width 9 height 9
click at [551, 305] on label "In stock" at bounding box center [503, 306] width 147 height 12
click at [441, 305] on input "In stock" at bounding box center [436, 305] width 9 height 9
checkbox input "false"
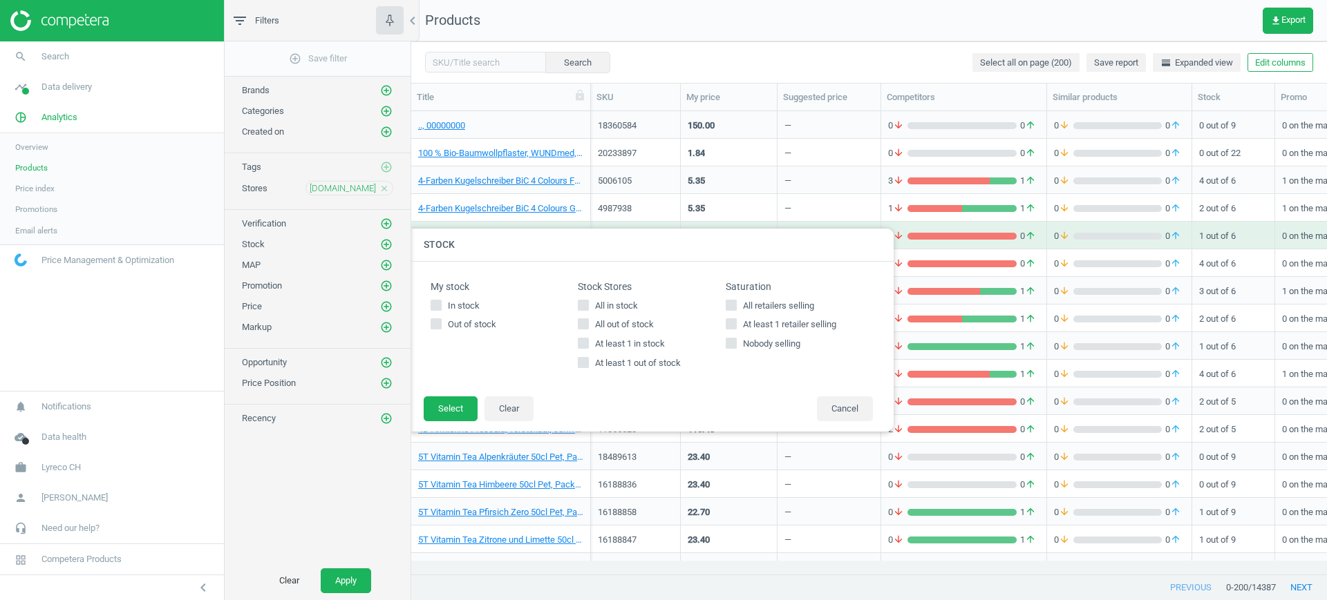
click at [597, 304] on span "All in stock" at bounding box center [616, 306] width 48 height 12
click at [588, 304] on input "All in stock" at bounding box center [583, 305] width 9 height 9
checkbox input "true"
click at [453, 409] on button "Select" at bounding box center [451, 409] width 54 height 25
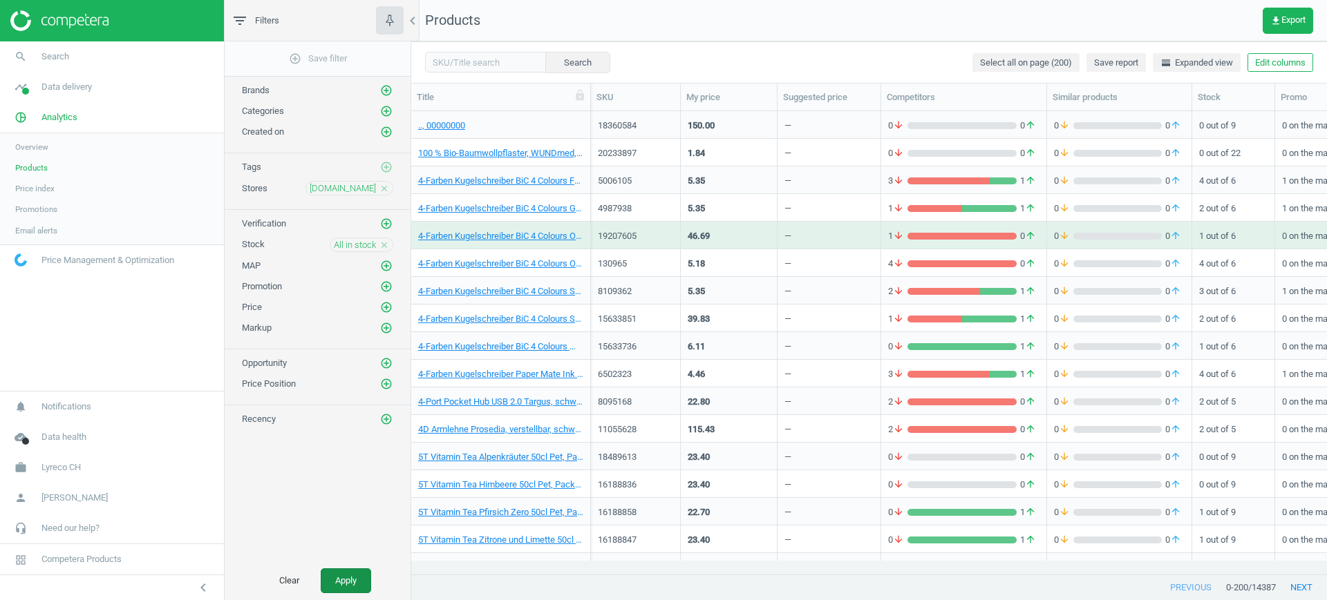
click at [347, 573] on button "Apply" at bounding box center [346, 581] width 50 height 25
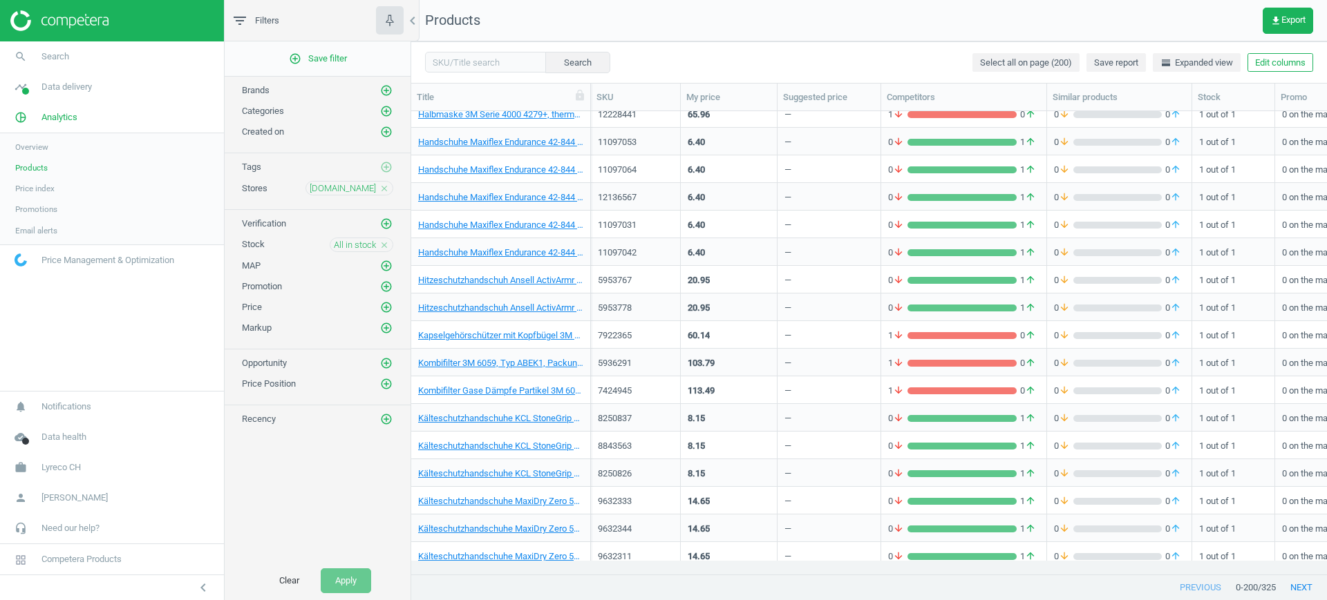
scroll to position [3523, 0]
click at [506, 363] on link "Kombifilter 3M 6059, Typ ABEK1, Packung à 8Stk., 00000000" at bounding box center [500, 362] width 165 height 12
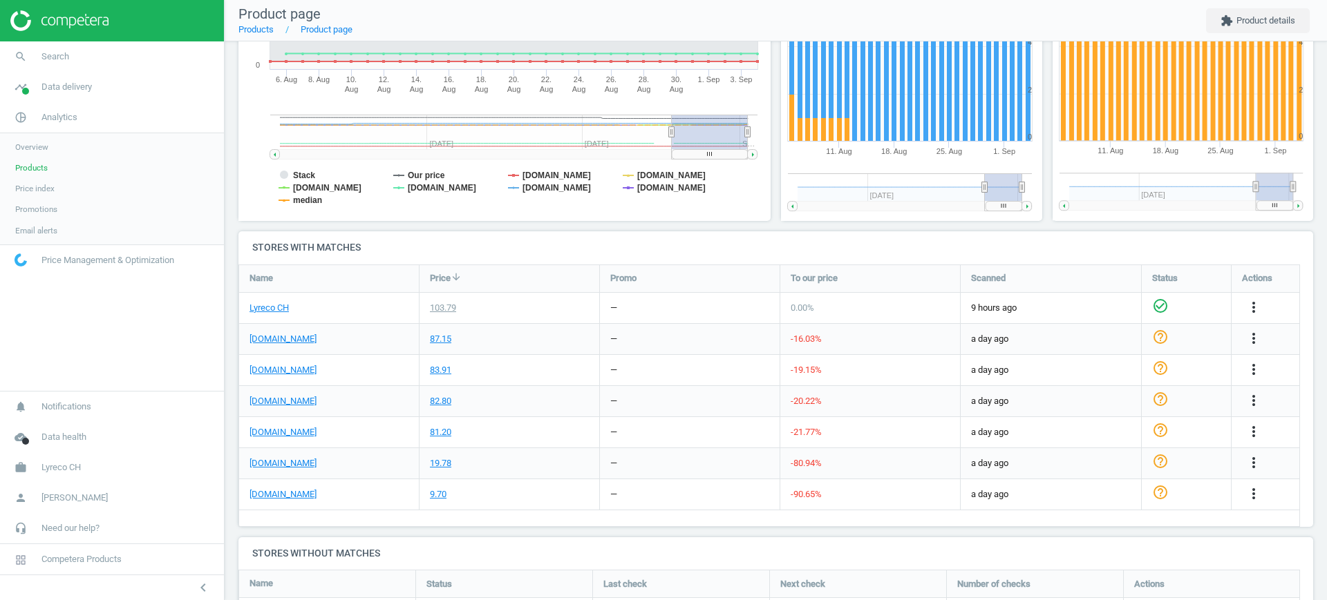
scroll to position [278, 0]
click at [267, 491] on link "[DOMAIN_NAME]" at bounding box center [282, 493] width 67 height 12
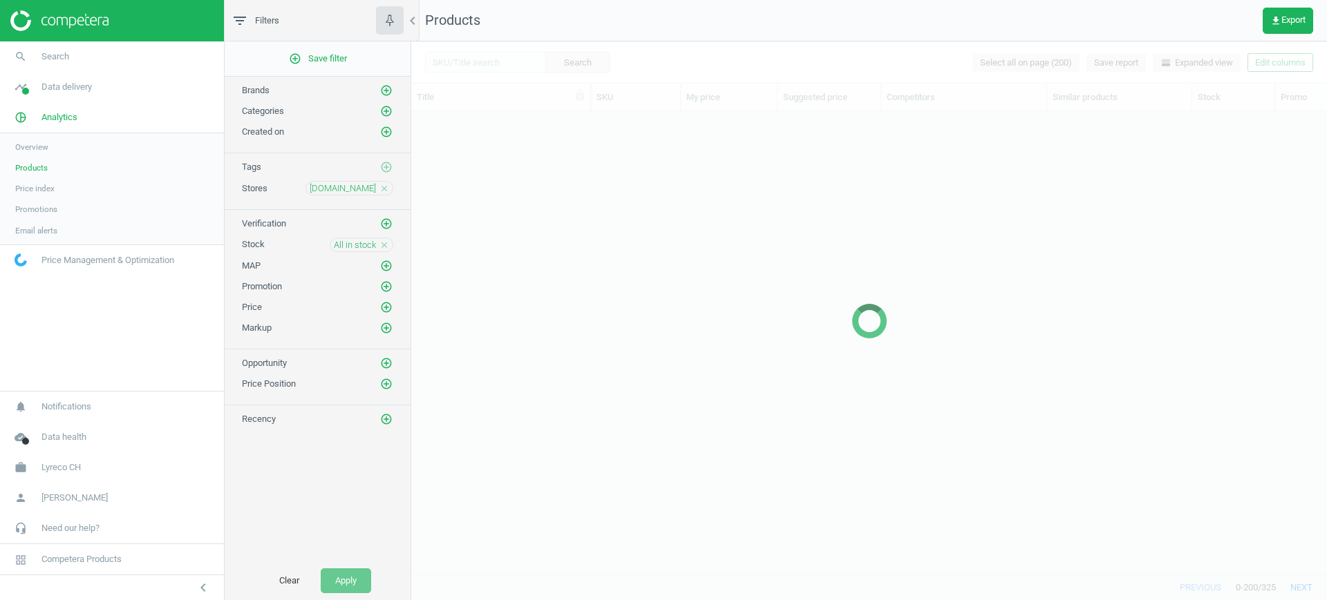
scroll to position [3337, 0]
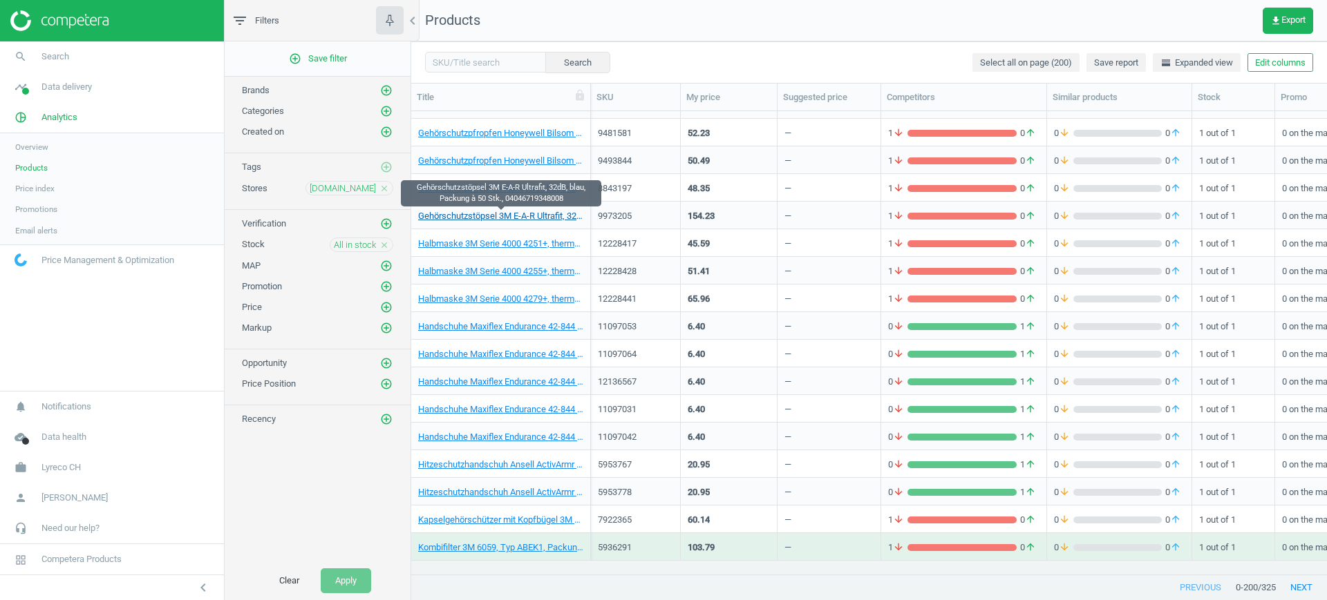
click at [536, 214] on link "Gehörschutzstöpsel 3M E-A-R Ultrafit, 32dB, blau, Packung à 50 Stk., 0404671934…" at bounding box center [500, 216] width 165 height 12
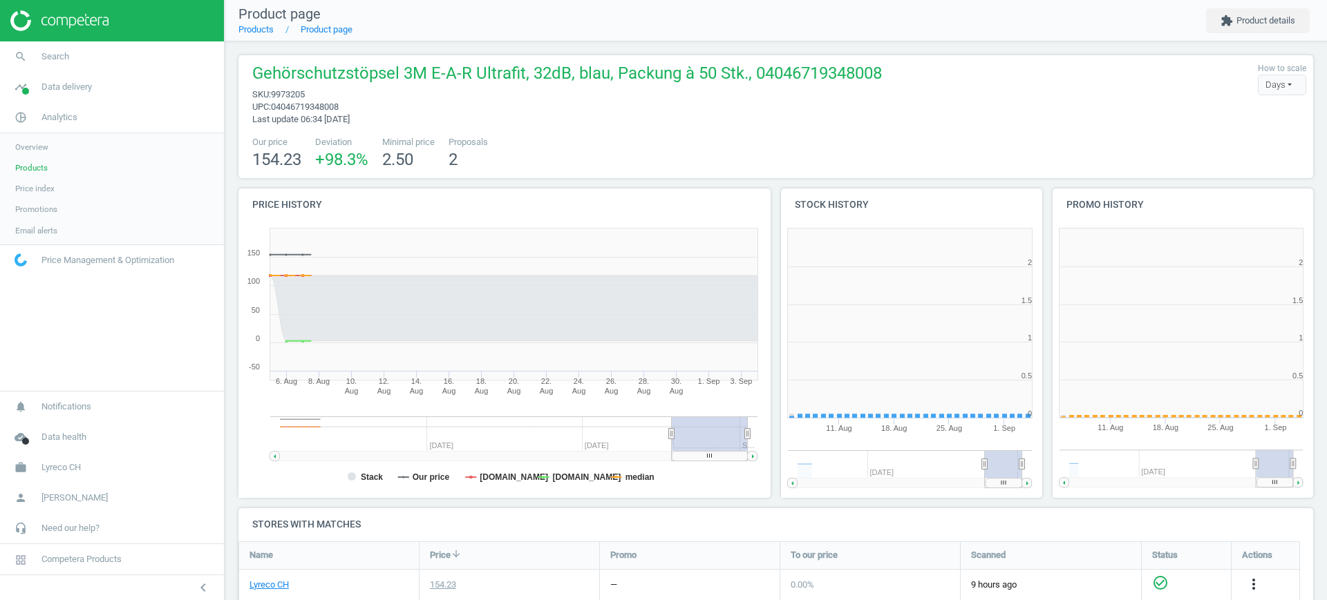
scroll to position [7, 7]
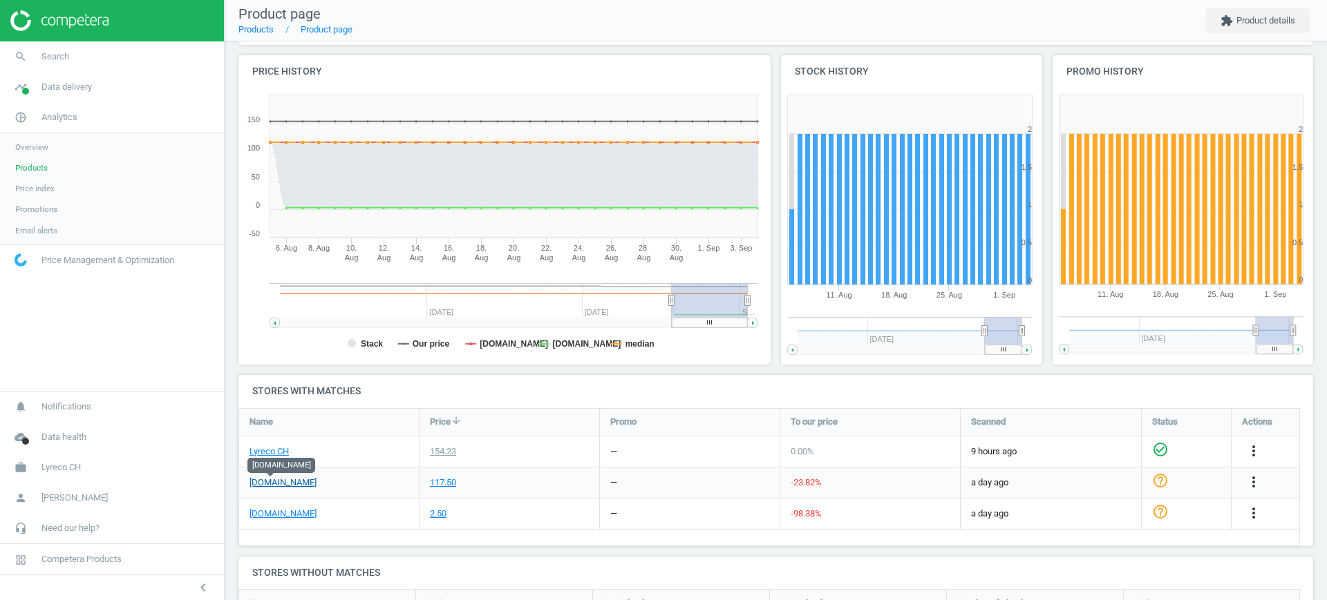
click at [278, 486] on link "[DOMAIN_NAME]" at bounding box center [282, 483] width 67 height 12
click at [35, 158] on link "Products" at bounding box center [112, 168] width 224 height 21
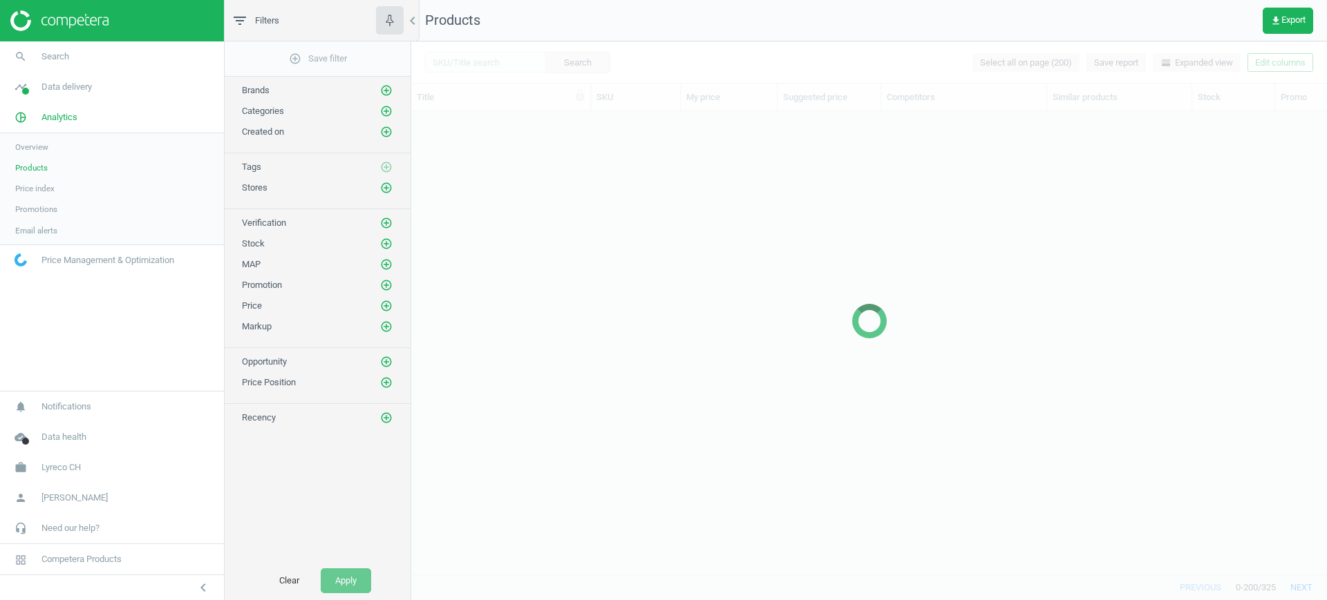
scroll to position [3005, 0]
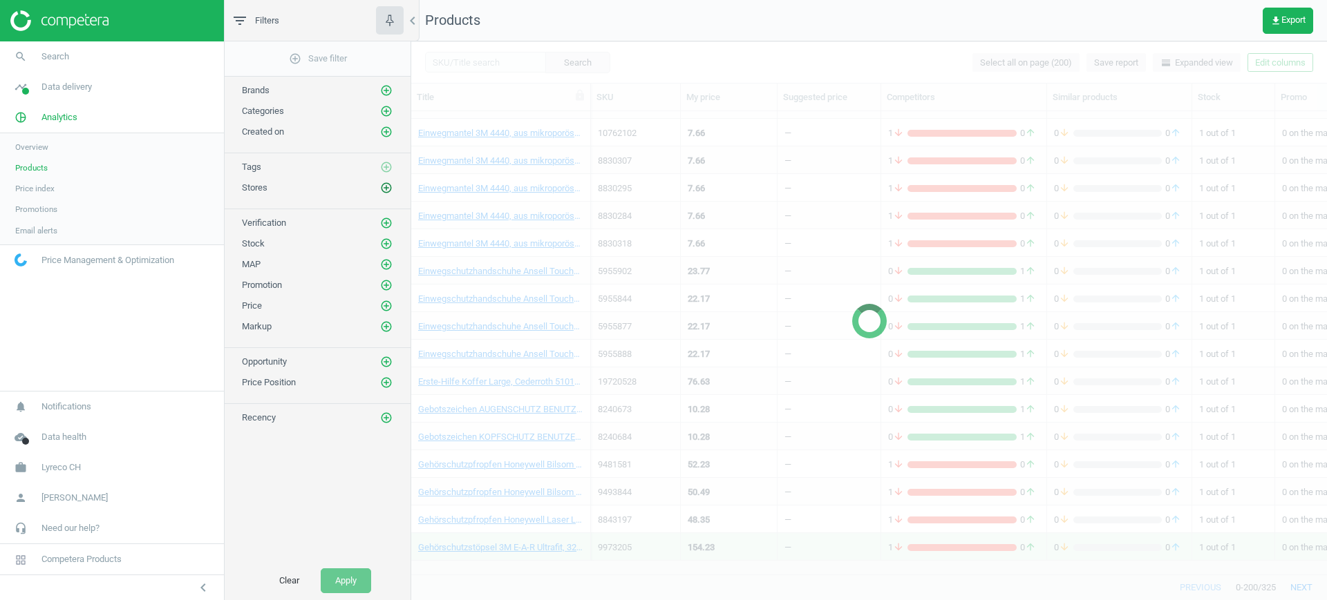
click at [386, 187] on icon "add_circle_outline" at bounding box center [386, 188] width 12 height 12
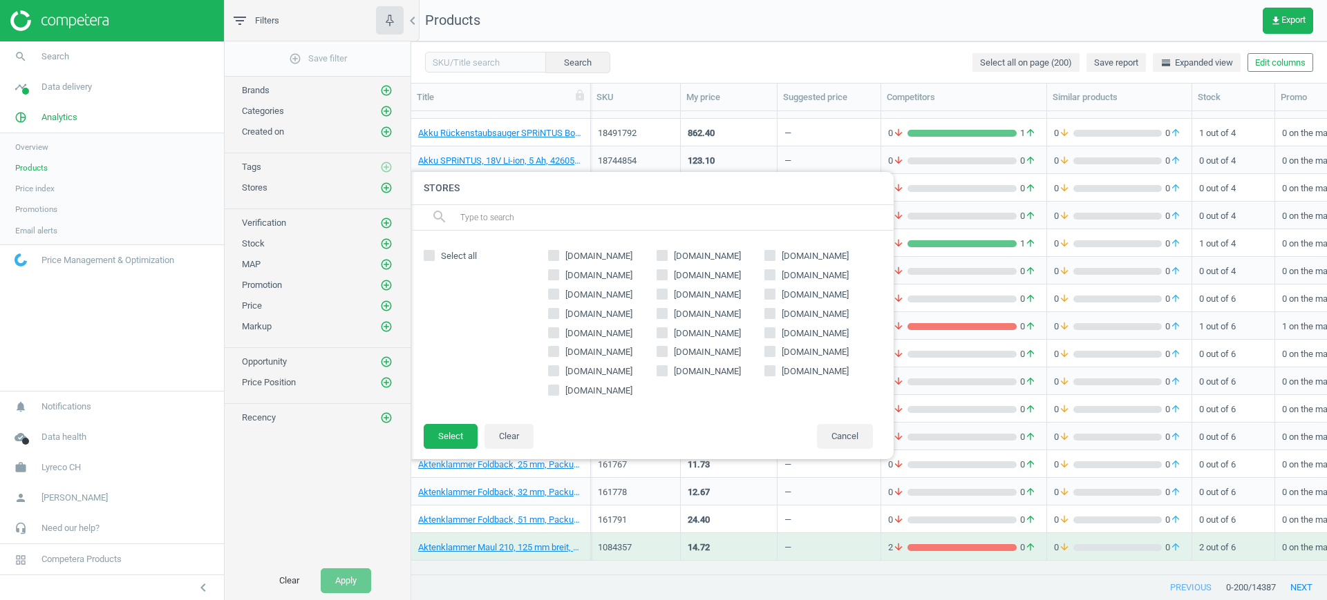
click at [607, 352] on span "[DOMAIN_NAME]" at bounding box center [598, 352] width 73 height 12
click at [558, 352] on input "[DOMAIN_NAME]" at bounding box center [553, 352] width 9 height 9
checkbox input "true"
click at [449, 436] on button "Select" at bounding box center [451, 436] width 54 height 25
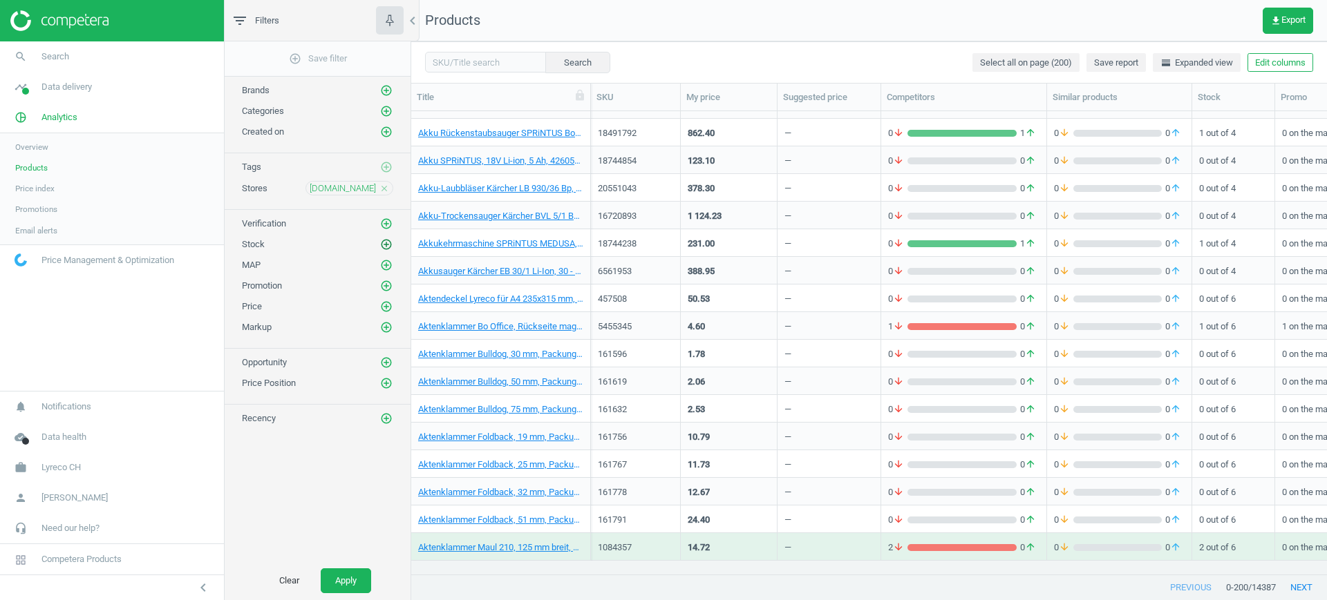
click at [382, 238] on icon "add_circle_outline" at bounding box center [386, 244] width 12 height 12
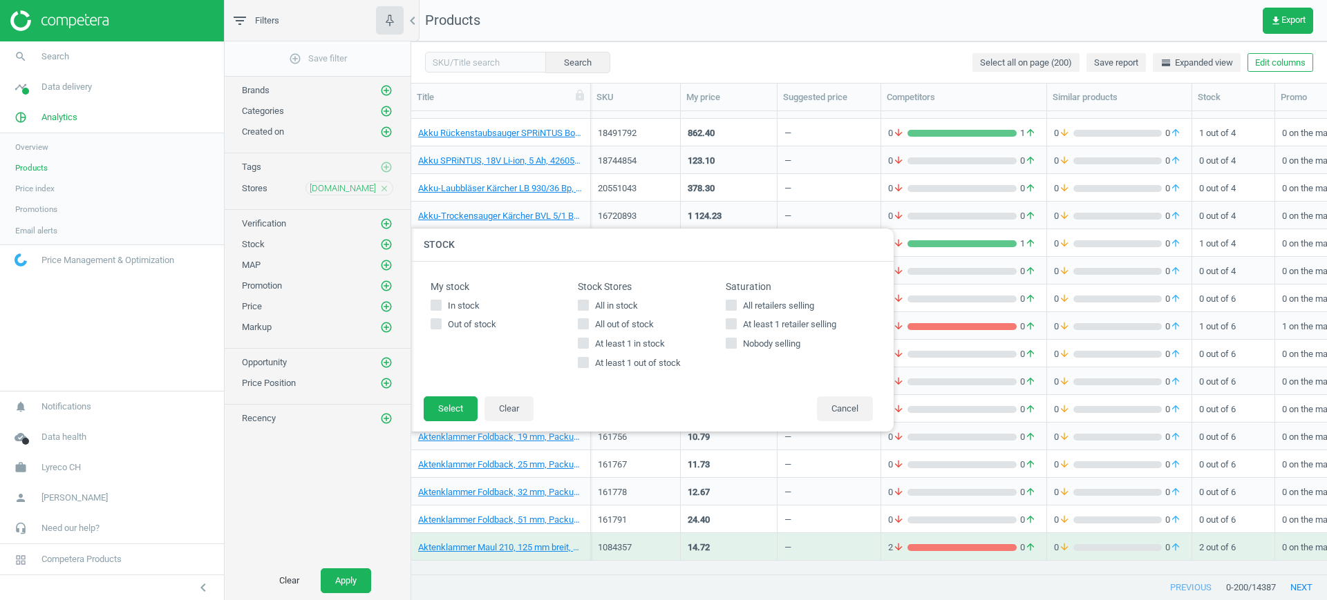
click at [598, 301] on span "All in stock" at bounding box center [616, 306] width 48 height 12
click at [588, 301] on input "All in stock" at bounding box center [583, 305] width 9 height 9
checkbox input "true"
click at [462, 406] on button "Select" at bounding box center [451, 409] width 54 height 25
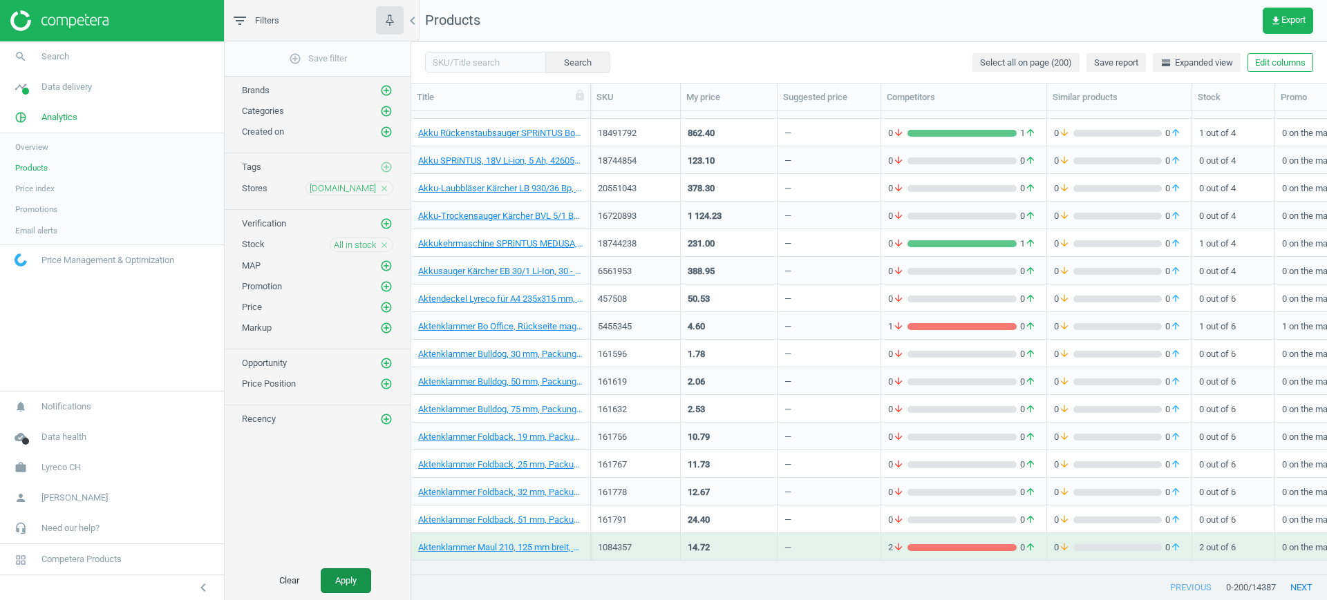
click at [343, 574] on button "Apply" at bounding box center [346, 581] width 50 height 25
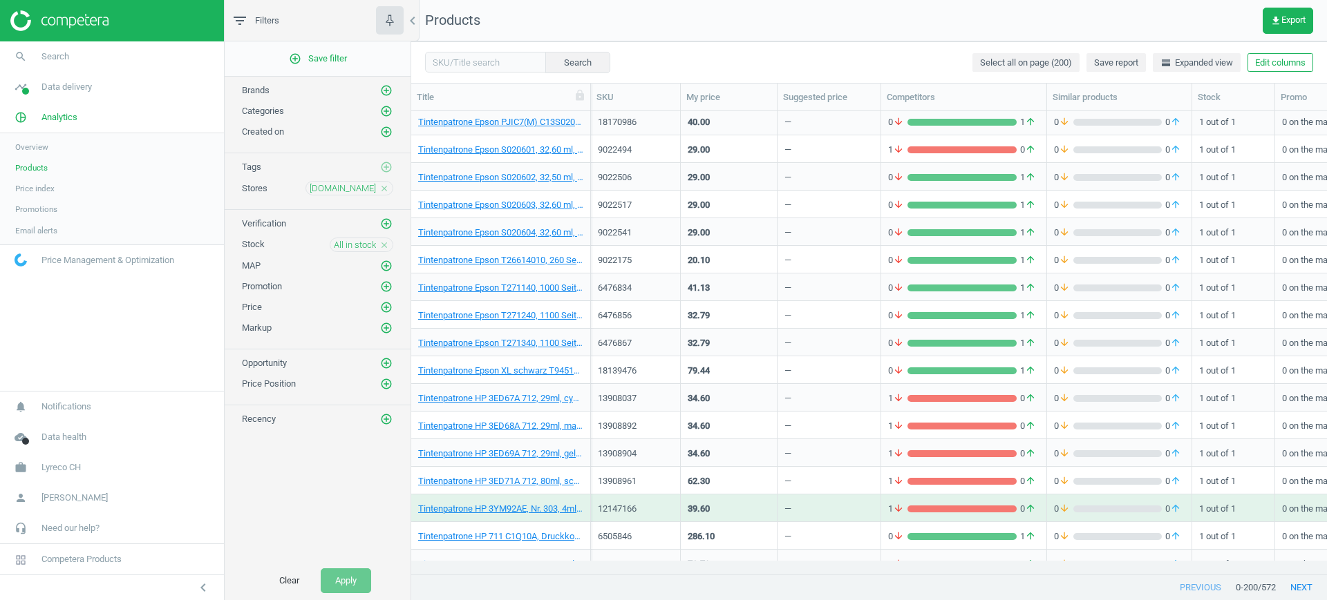
scroll to position [3050, 0]
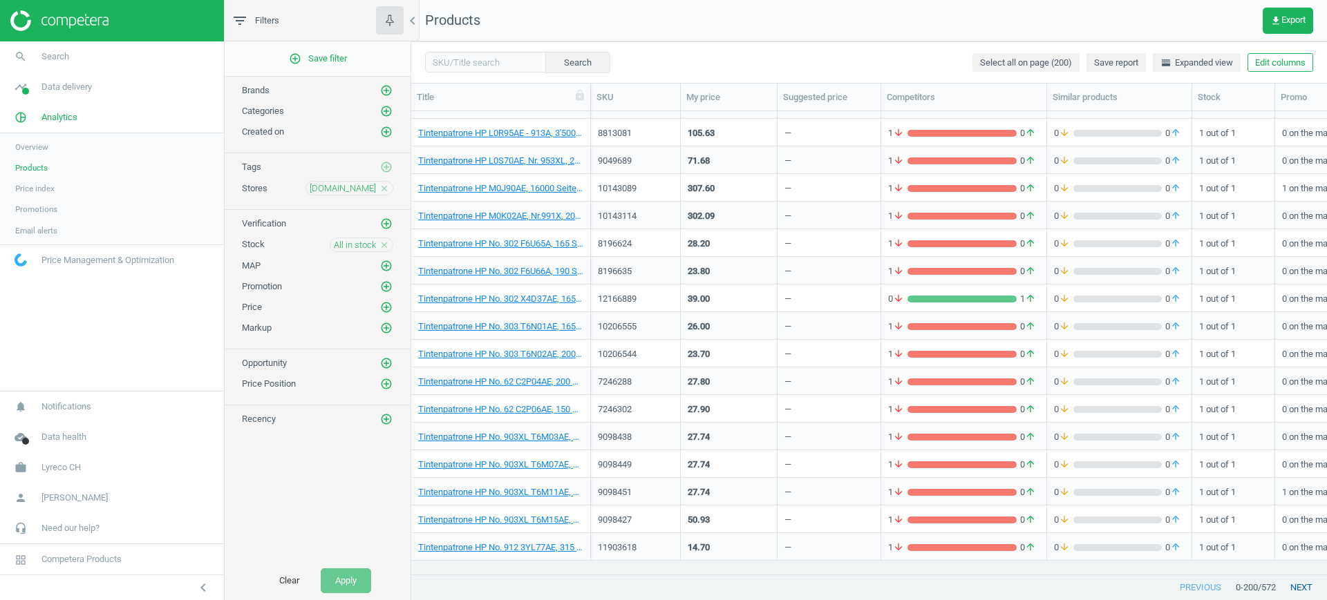
click at [1296, 584] on button "next" at bounding box center [1301, 588] width 51 height 25
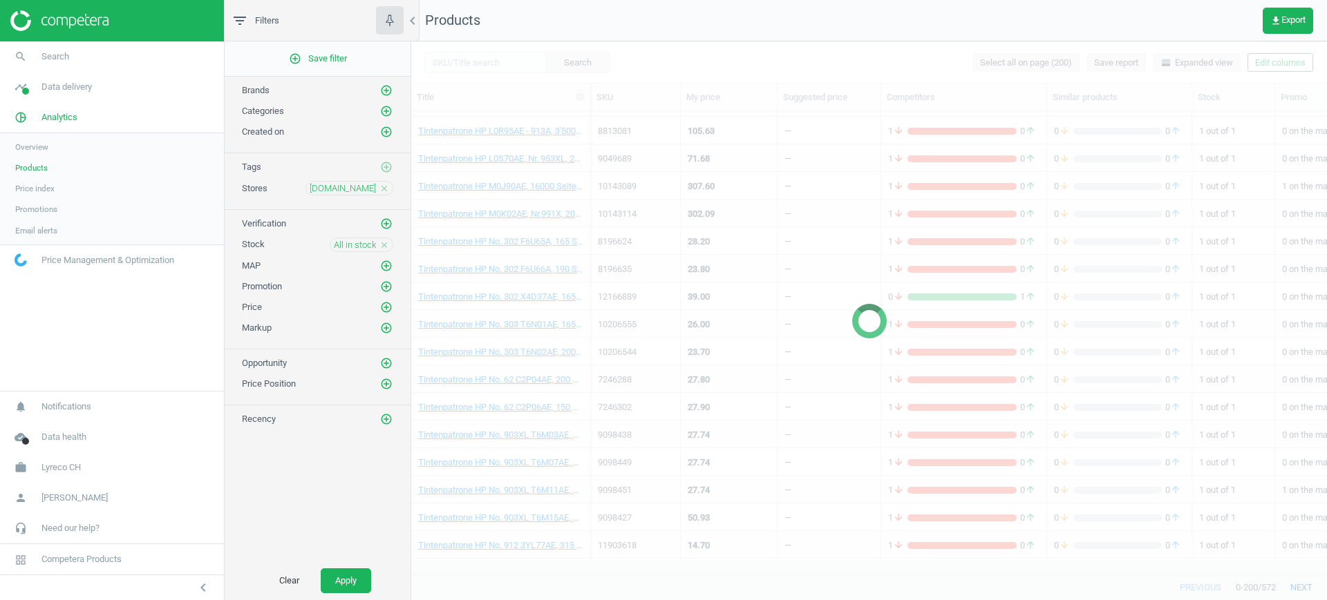
scroll to position [3427, 0]
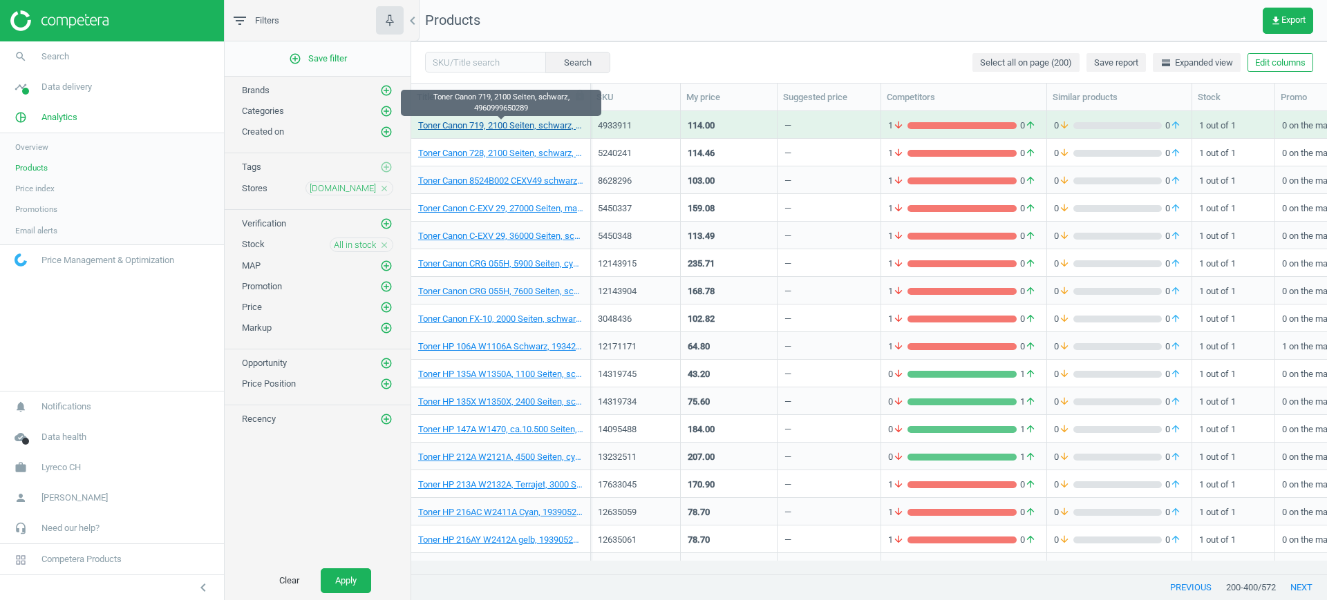
click at [514, 128] on link "Toner Canon 719, 2100 Seiten, schwarz, 4960999650289" at bounding box center [500, 126] width 165 height 12
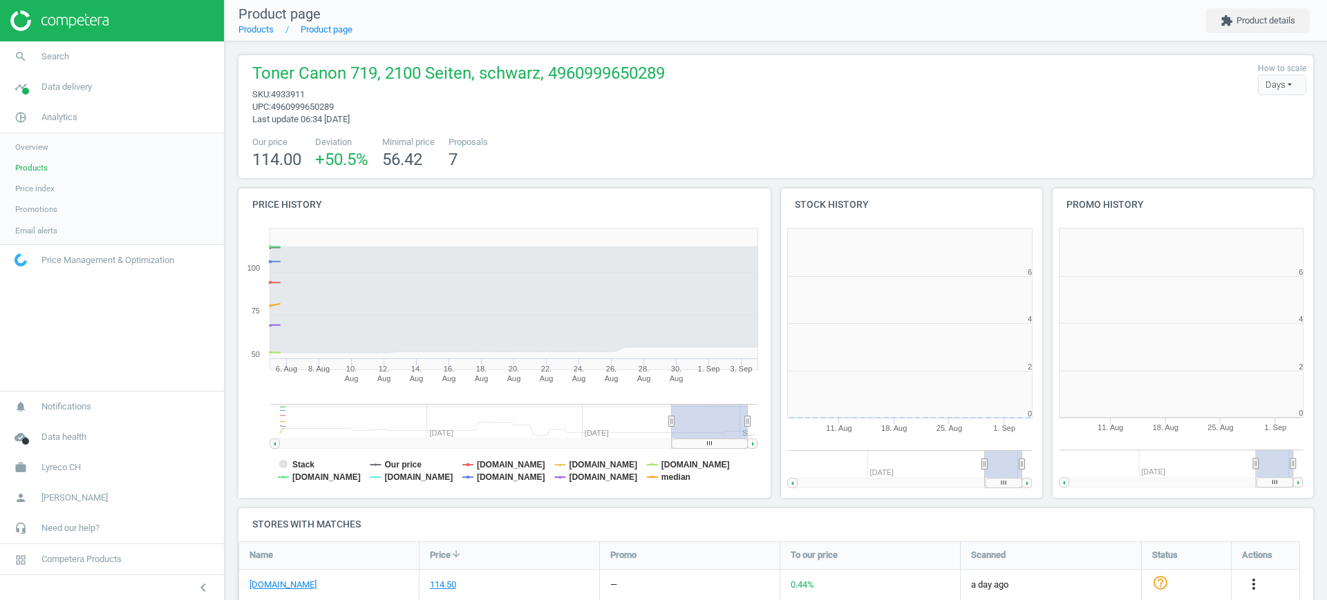
scroll to position [7, 7]
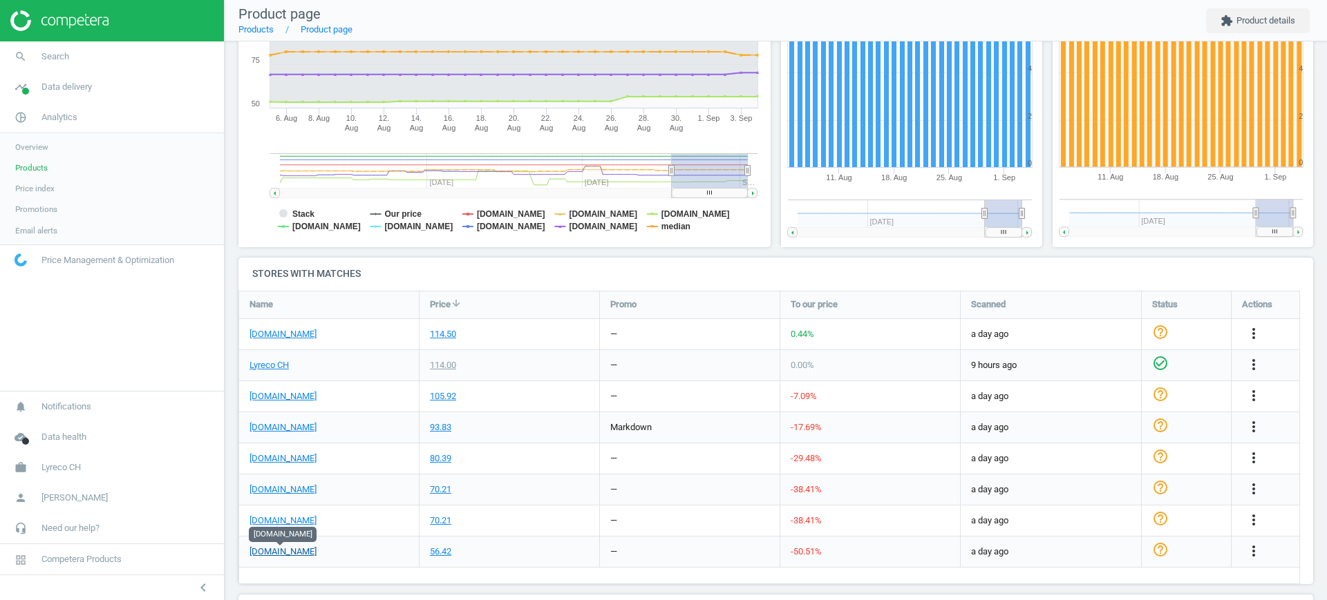
click at [299, 553] on link "[DOMAIN_NAME]" at bounding box center [282, 552] width 67 height 12
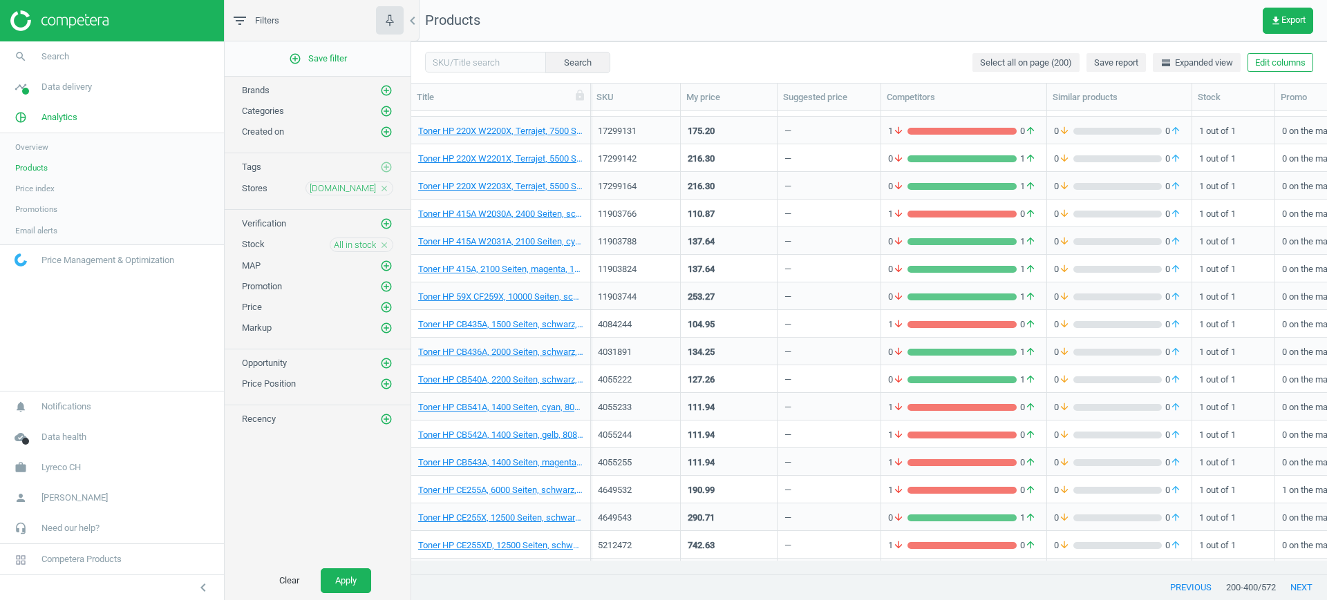
scroll to position [3944, 0]
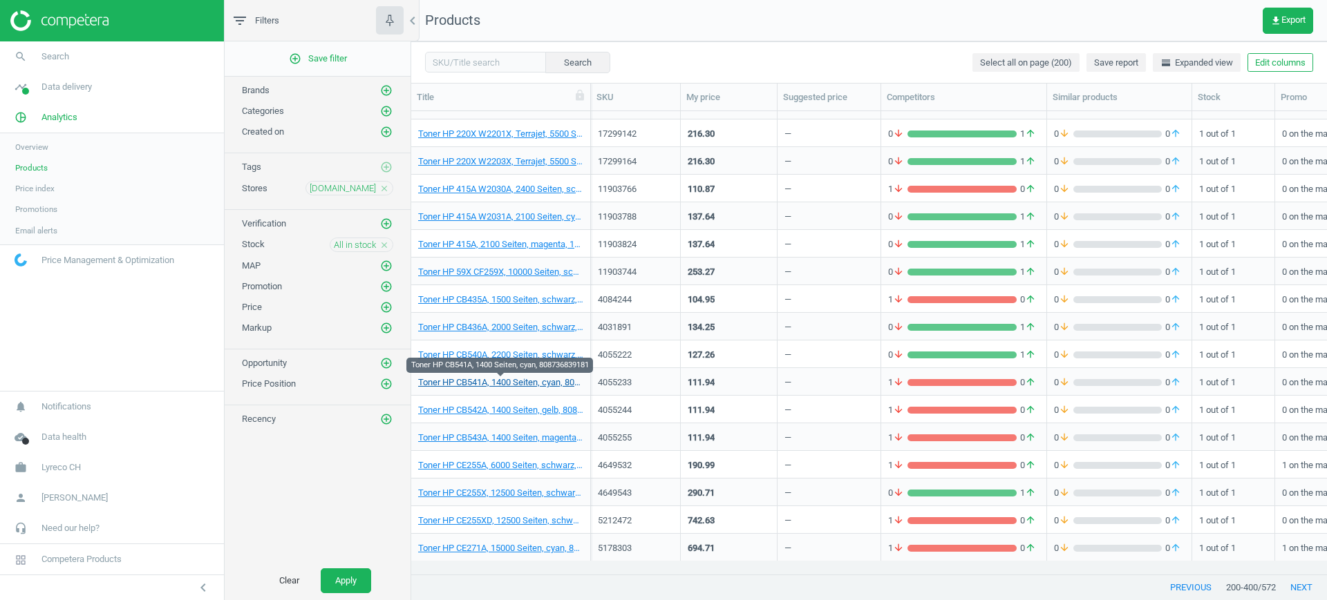
click at [533, 384] on link "Toner HP CB541A, 1400 Seiten, cyan, 808736839181" at bounding box center [500, 383] width 165 height 12
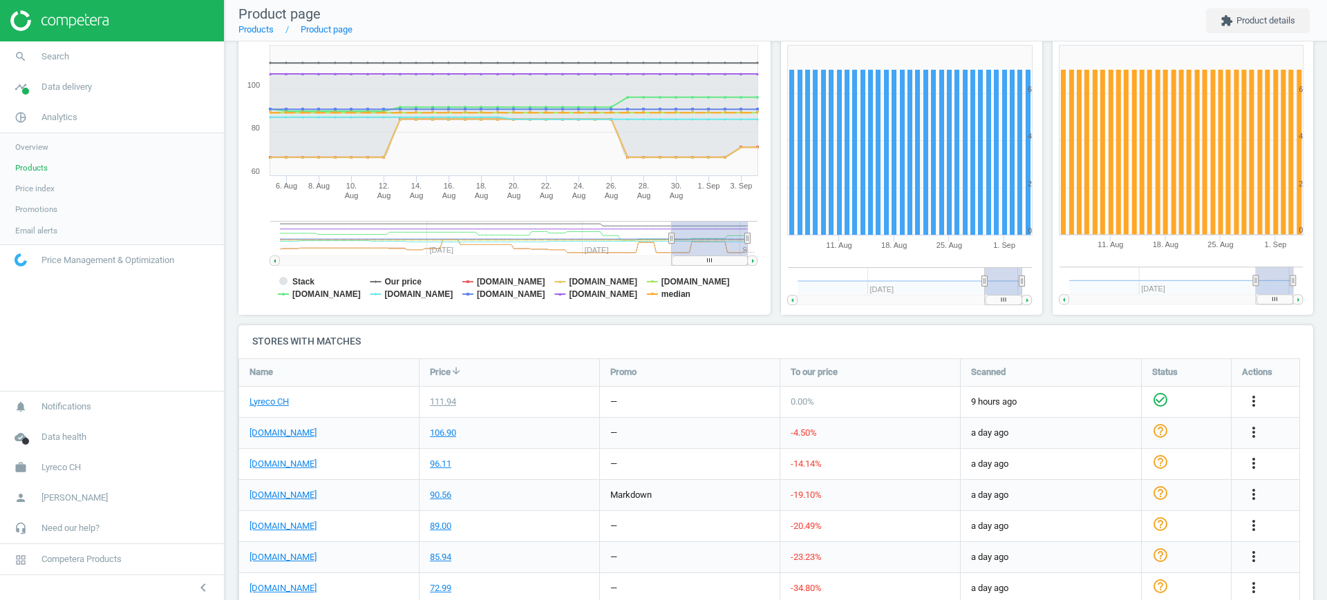
scroll to position [321, 0]
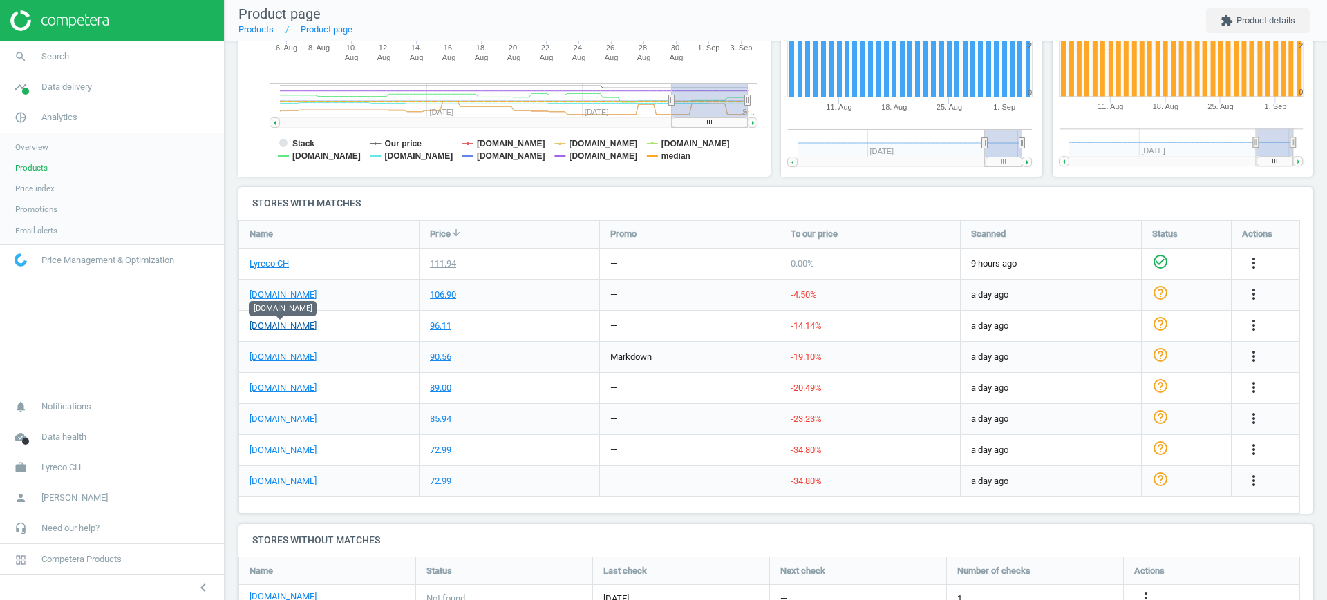
click at [291, 325] on link "[DOMAIN_NAME]" at bounding box center [282, 326] width 67 height 12
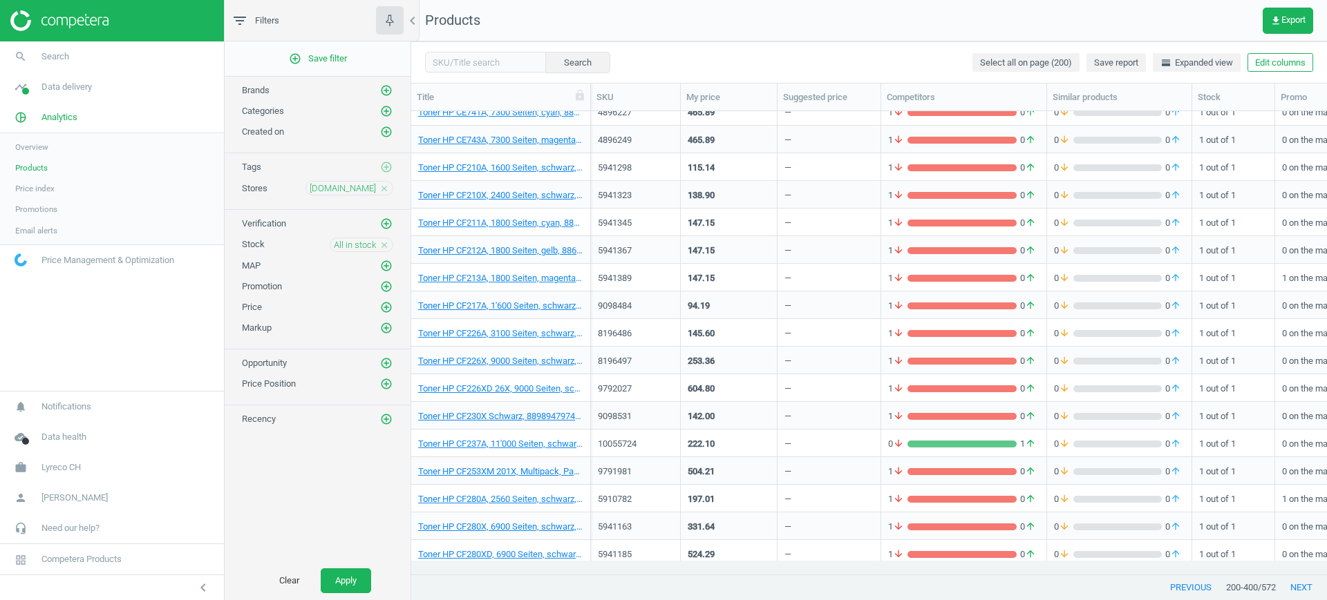
scroll to position [5078, 0]
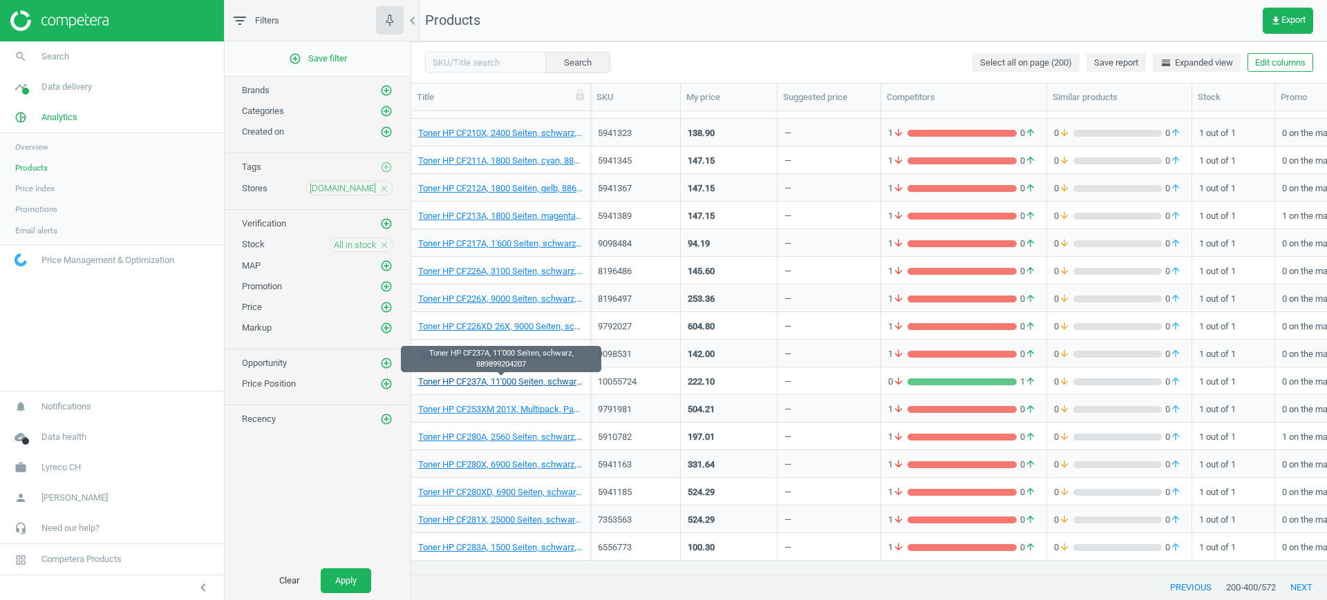
click at [524, 383] on link "Toner HP CF237A, 11'000 Seiten, schwarz, 889899204207" at bounding box center [500, 382] width 165 height 12
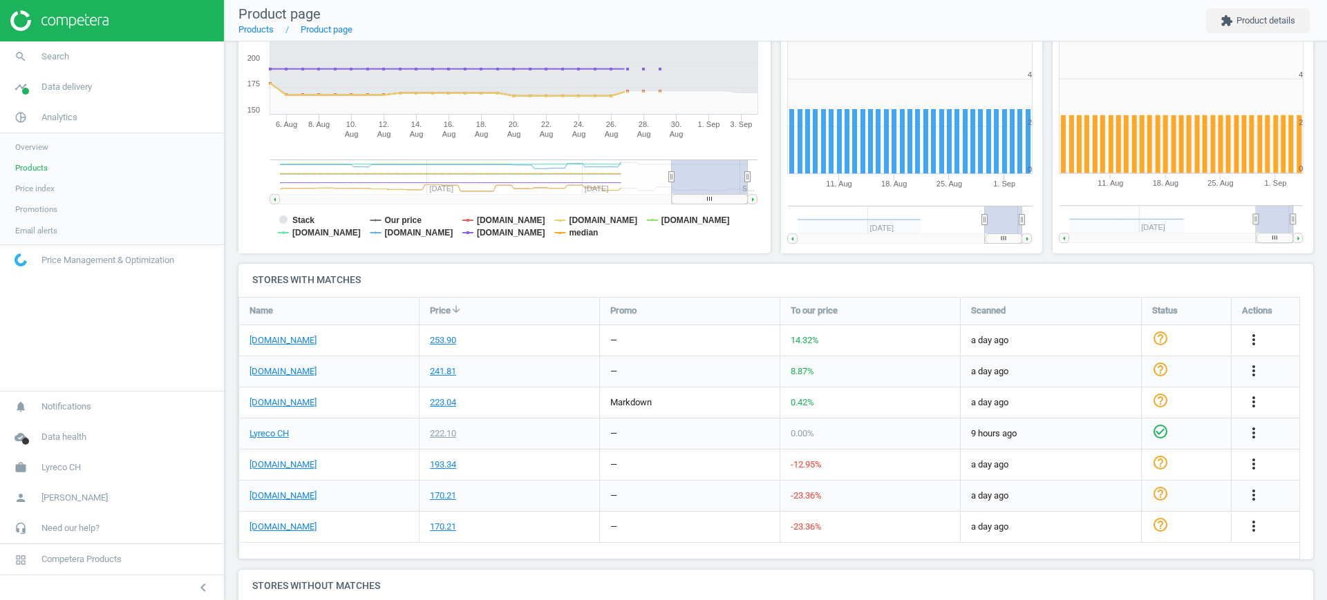
scroll to position [245, 0]
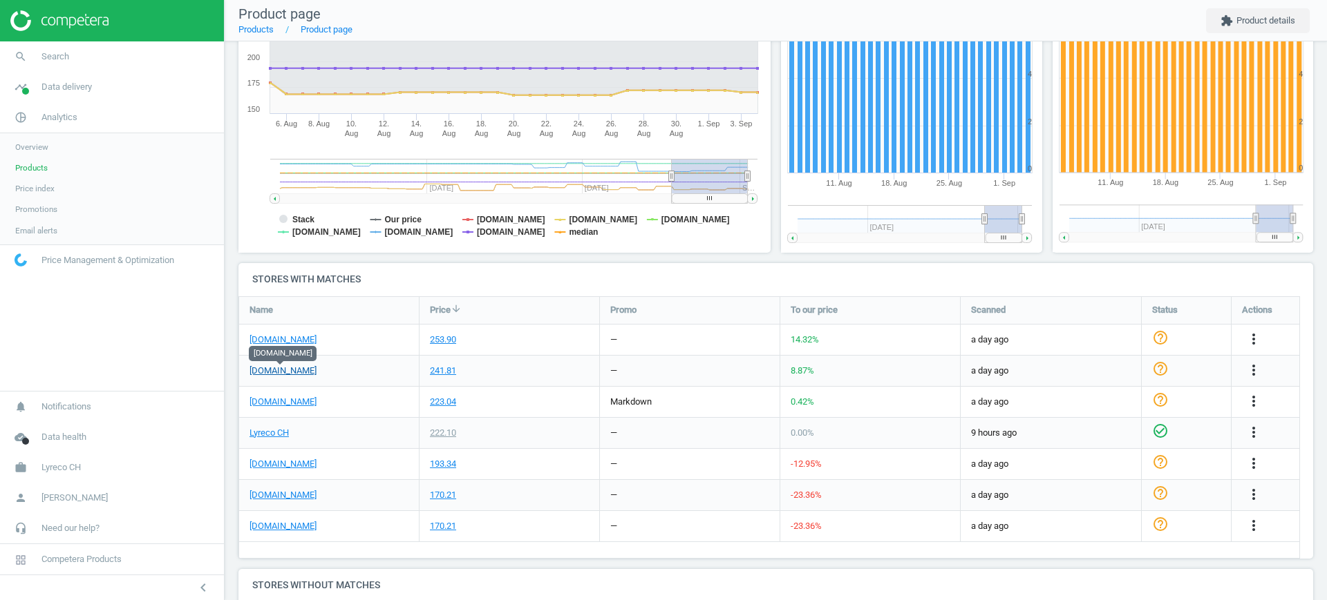
click at [285, 368] on link "[DOMAIN_NAME]" at bounding box center [282, 371] width 67 height 12
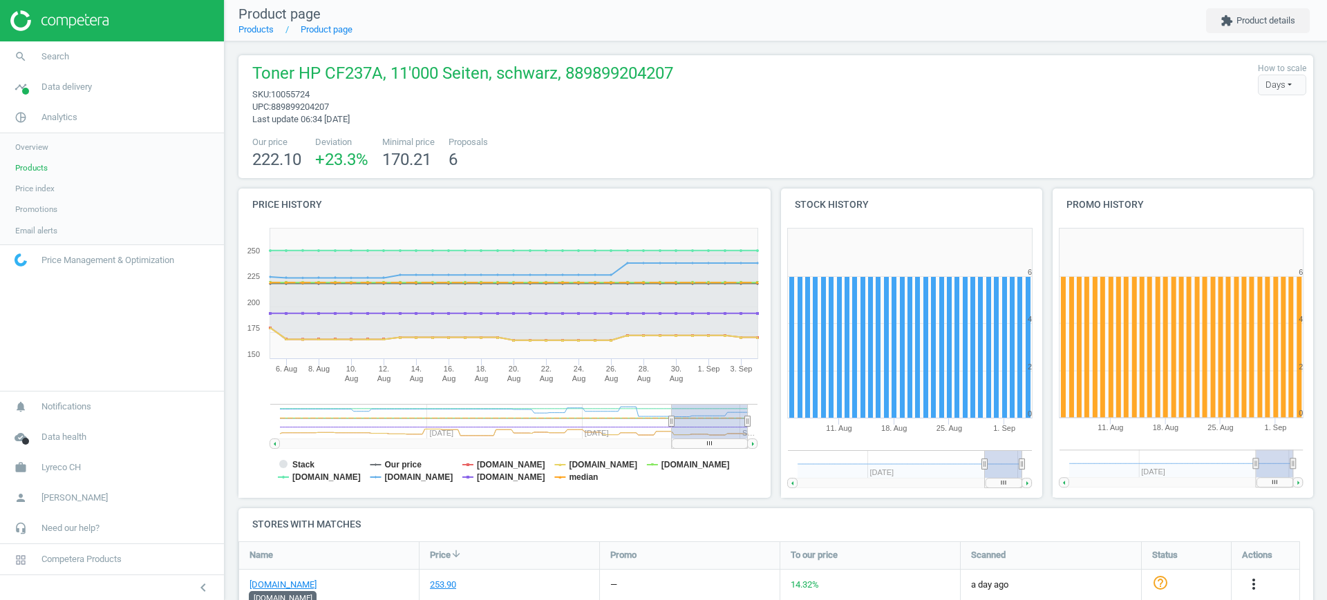
scroll to position [106, 0]
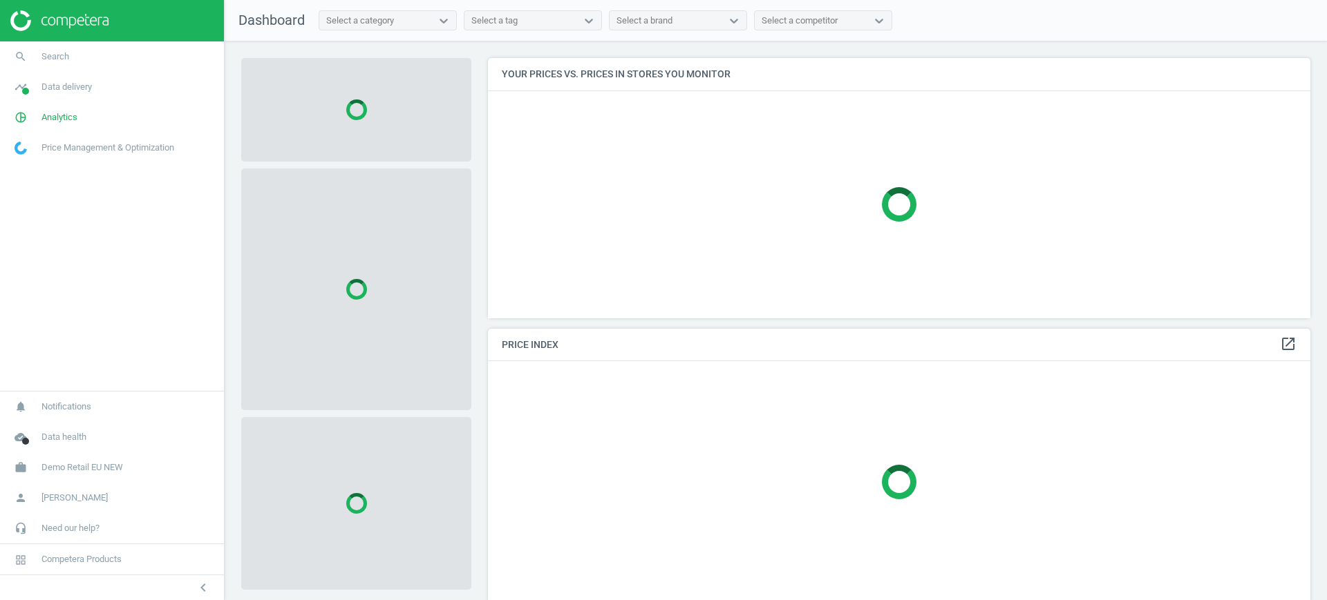
scroll to position [287, 836]
click at [97, 464] on span "Demo Retail EU NEW" at bounding box center [82, 468] width 82 height 12
click at [37, 426] on span "Switch campaign" at bounding box center [45, 427] width 61 height 11
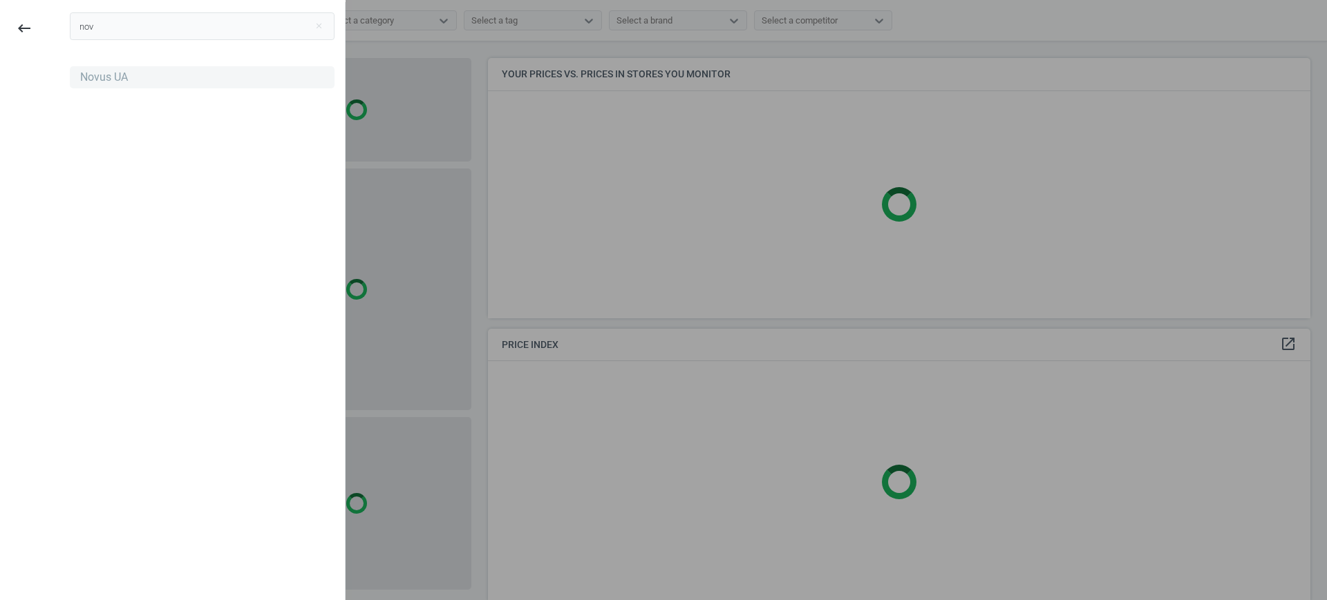
type input "nov"
click at [85, 77] on div "Novus UA" at bounding box center [104, 77] width 48 height 15
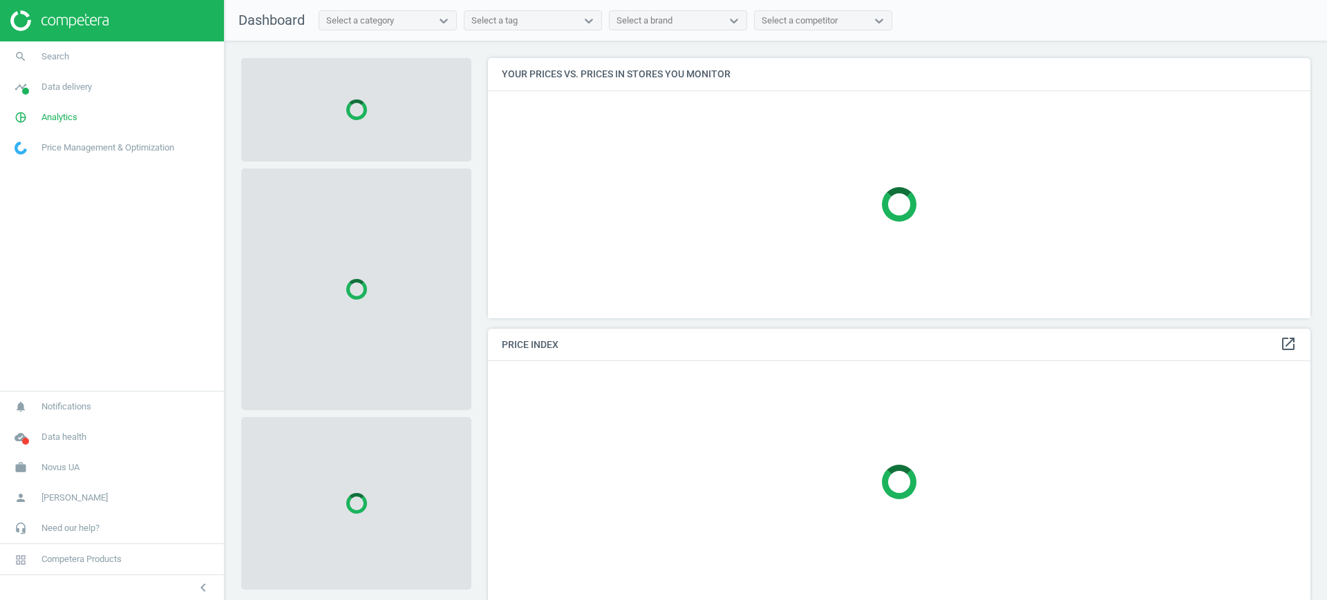
scroll to position [287, 836]
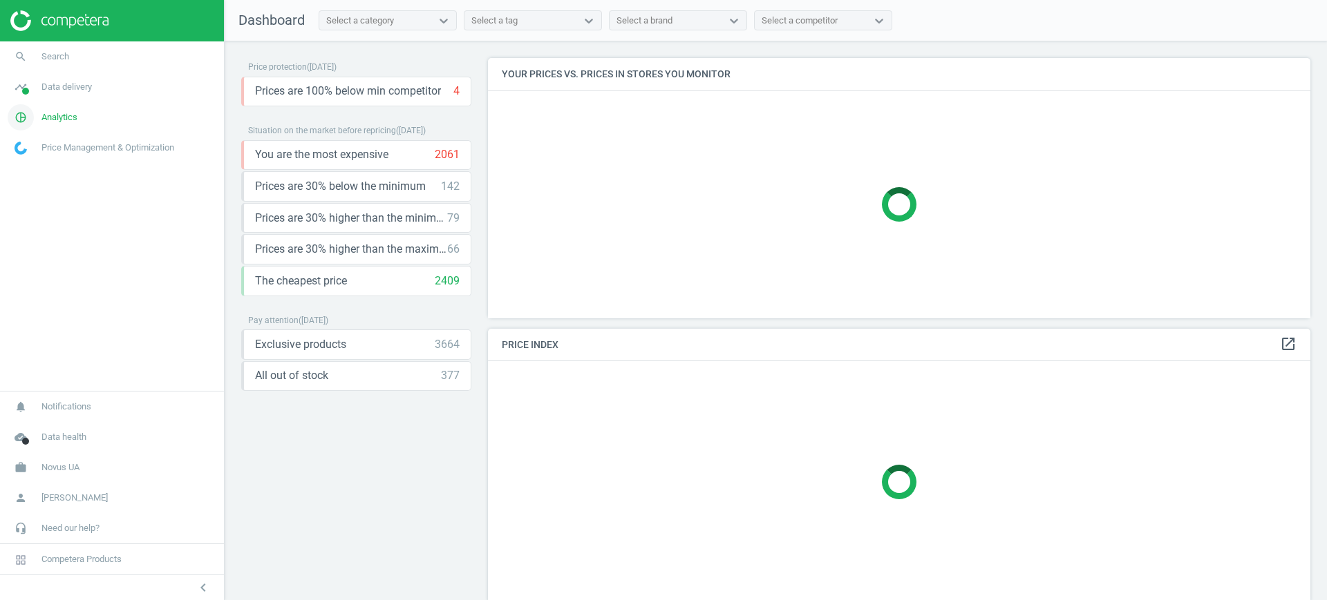
click at [58, 121] on span "Analytics" at bounding box center [59, 117] width 36 height 12
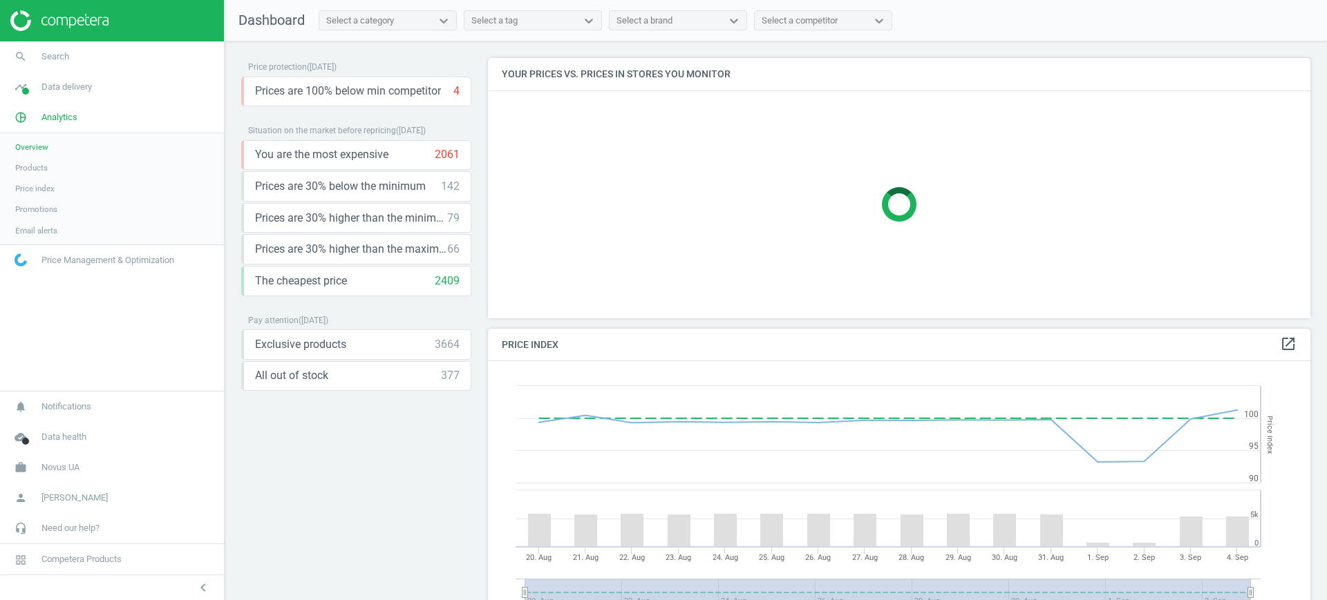
scroll to position [345, 836]
click at [35, 170] on span "Products" at bounding box center [31, 167] width 32 height 11
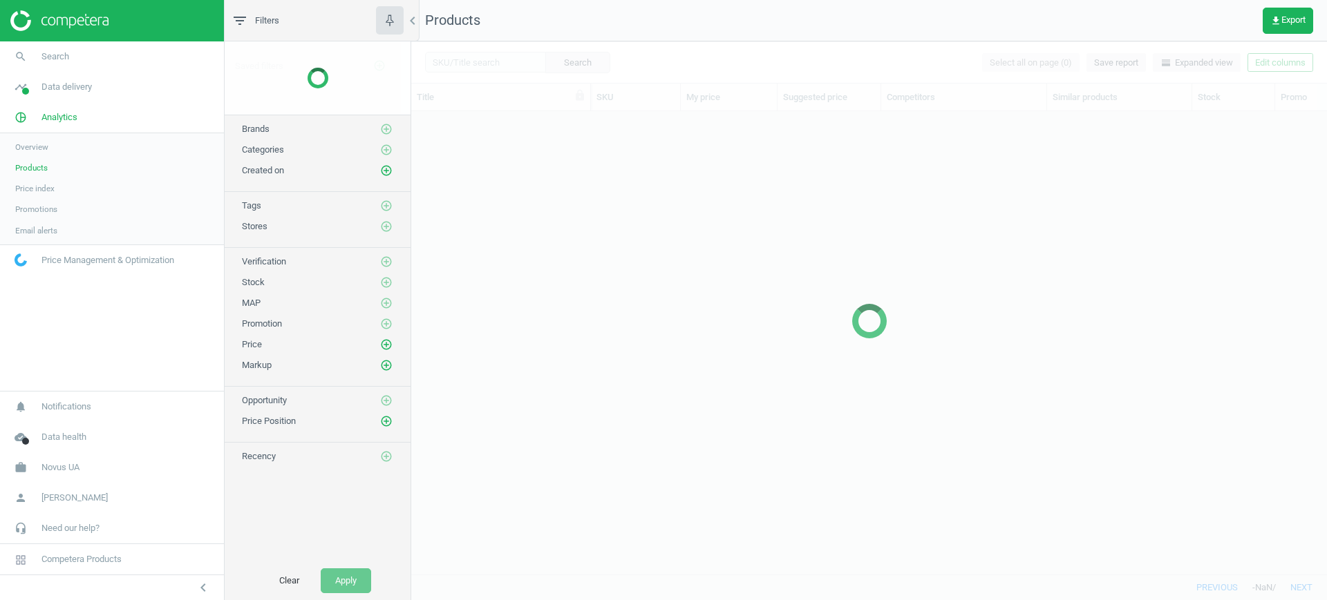
scroll to position [437, 902]
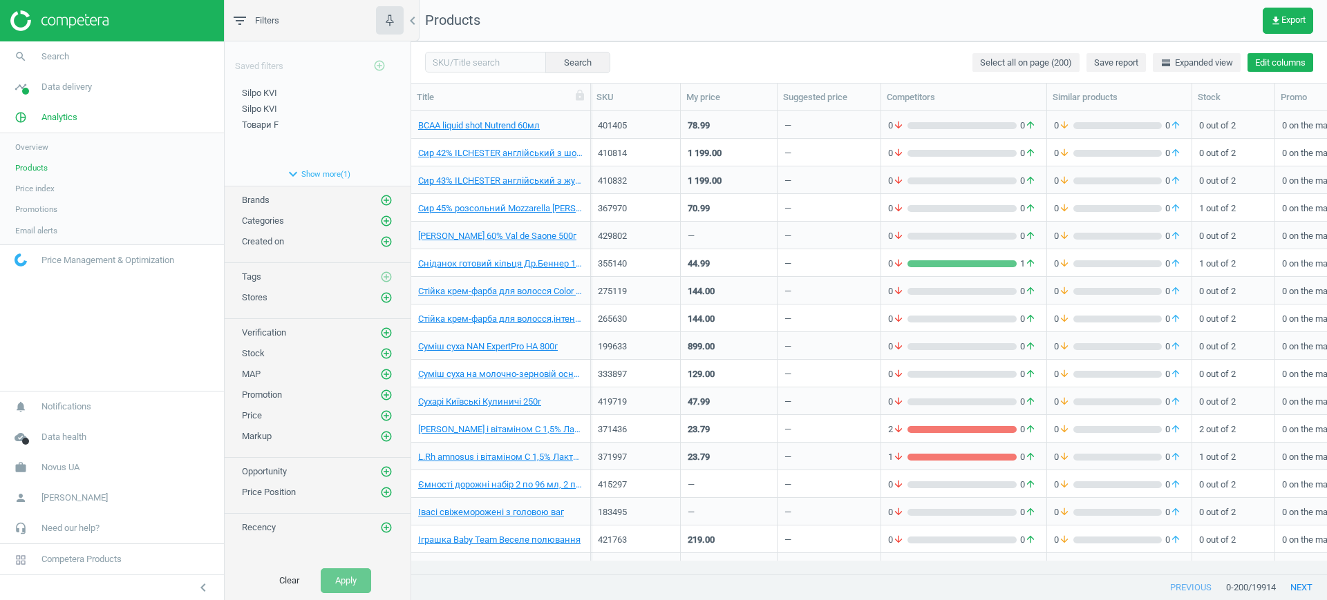
click at [1253, 61] on button "Edit columns" at bounding box center [1280, 62] width 66 height 19
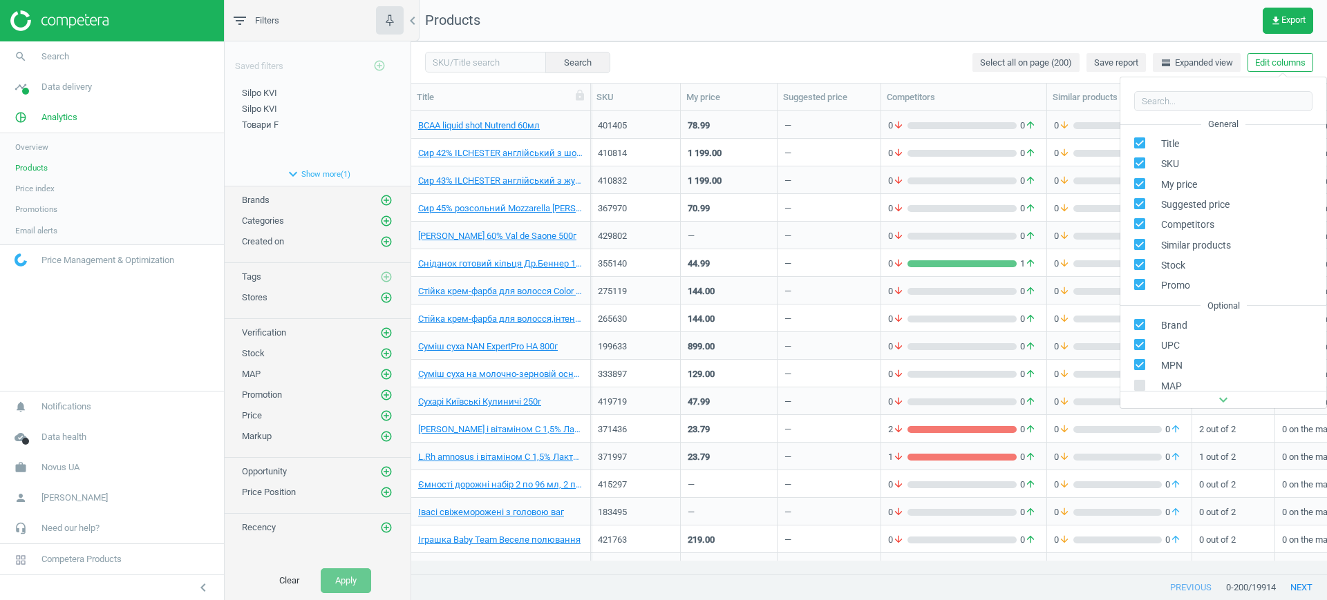
scroll to position [188, 0]
click at [1191, 311] on div "Stores custom fields" at bounding box center [1189, 315] width 84 height 12
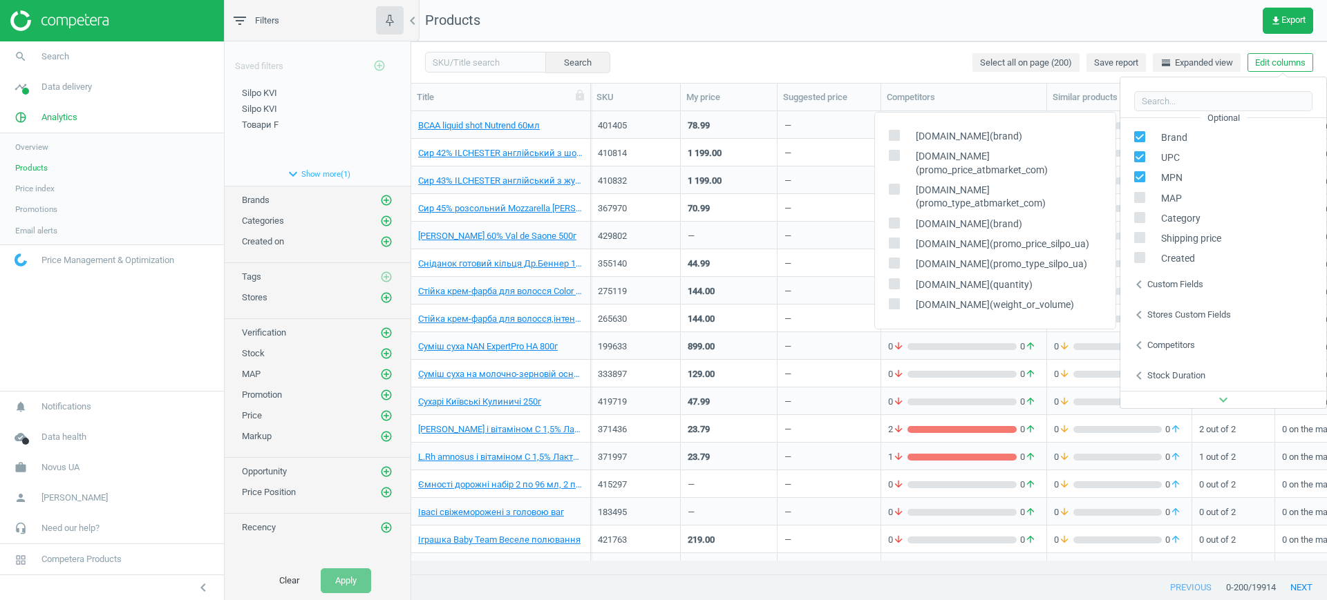
click at [899, 307] on icon at bounding box center [894, 304] width 11 height 11
click at [898, 307] on input "checkbox" at bounding box center [893, 303] width 9 height 9
checkbox input "true"
click at [893, 286] on input "checkbox" at bounding box center [893, 283] width 9 height 9
checkbox input "true"
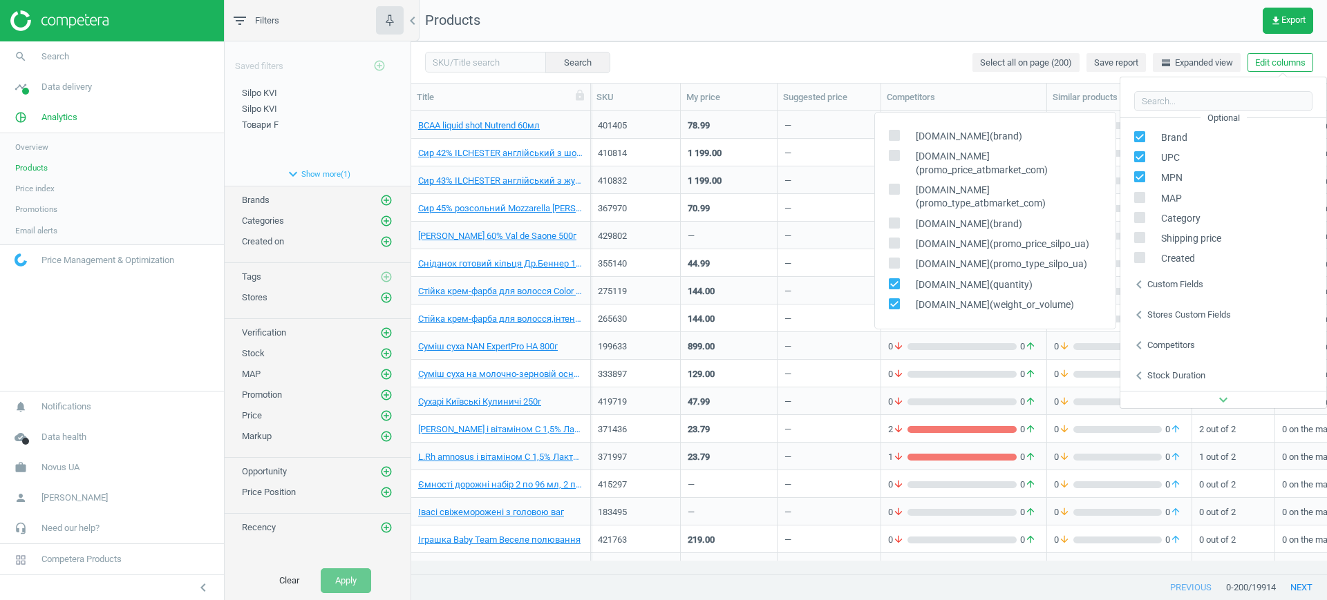
click at [893, 261] on input "checkbox" at bounding box center [893, 263] width 9 height 9
checkbox input "true"
click at [893, 243] on input "checkbox" at bounding box center [893, 242] width 9 height 9
checkbox input "true"
click at [388, 301] on icon "add_circle_outline" at bounding box center [386, 298] width 12 height 12
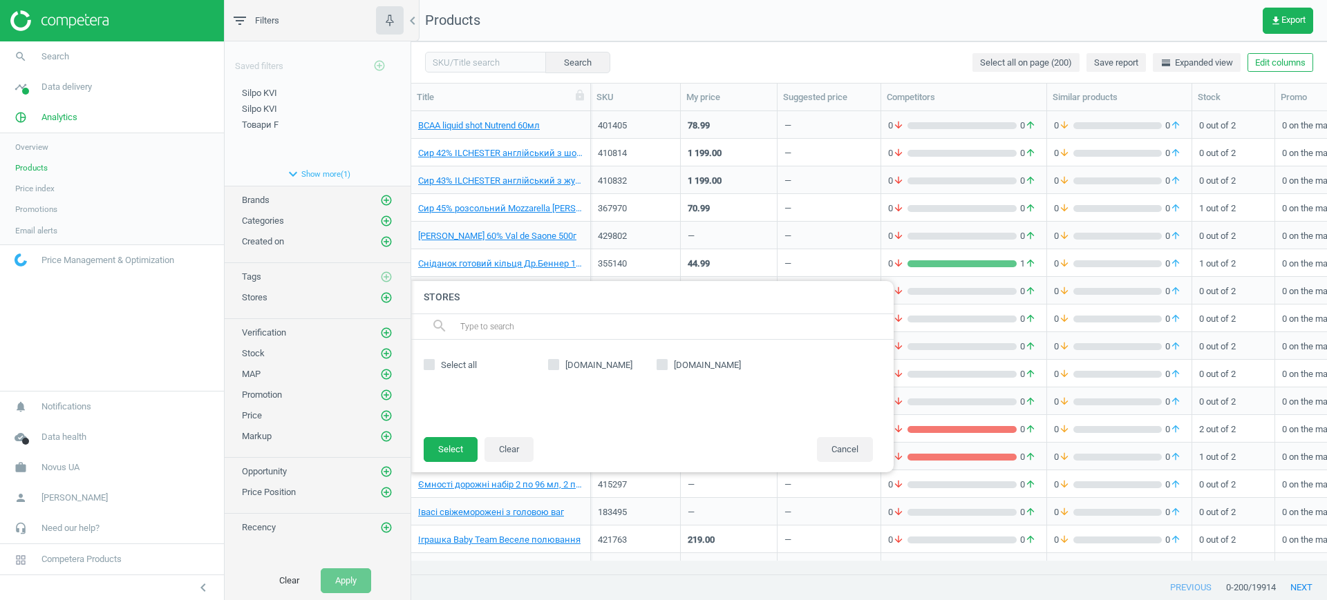
click at [654, 362] on label "atbmarket.com" at bounding box center [602, 365] width 108 height 12
click at [558, 362] on input "atbmarket.com" at bounding box center [553, 365] width 9 height 9
click at [553, 363] on input "atbmarket.com" at bounding box center [553, 365] width 9 height 9
checkbox input "false"
click at [663, 365] on input "silpo.ua" at bounding box center [661, 365] width 9 height 9
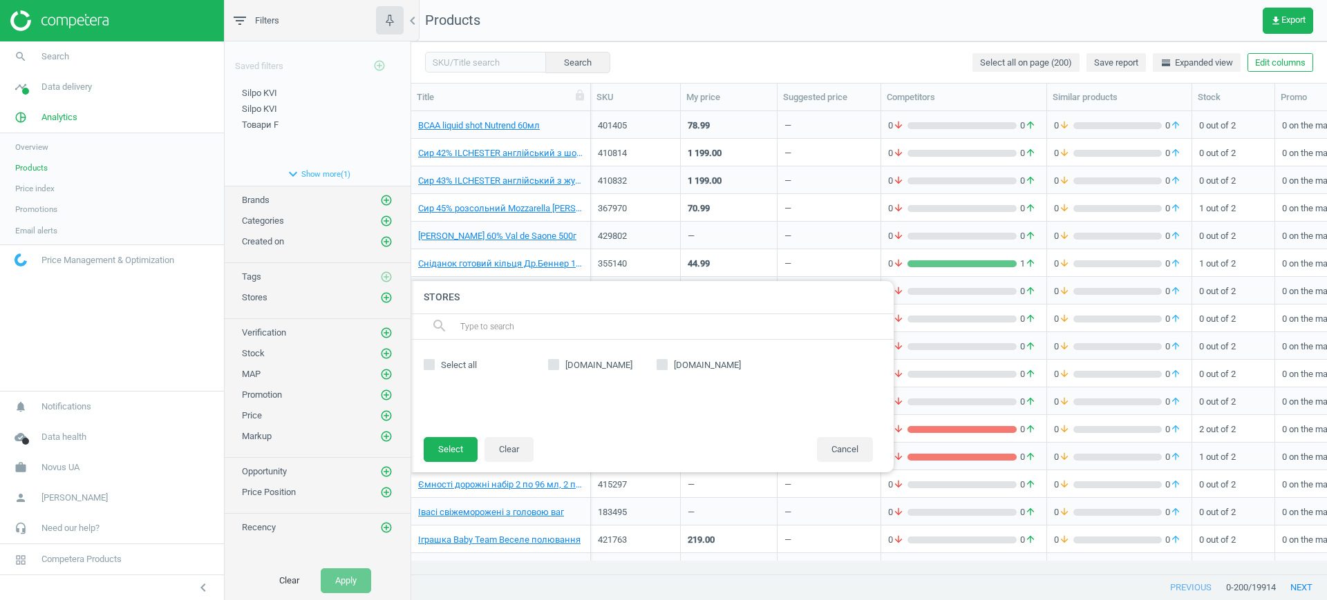
checkbox input "true"
click at [460, 449] on button "Select" at bounding box center [451, 449] width 54 height 25
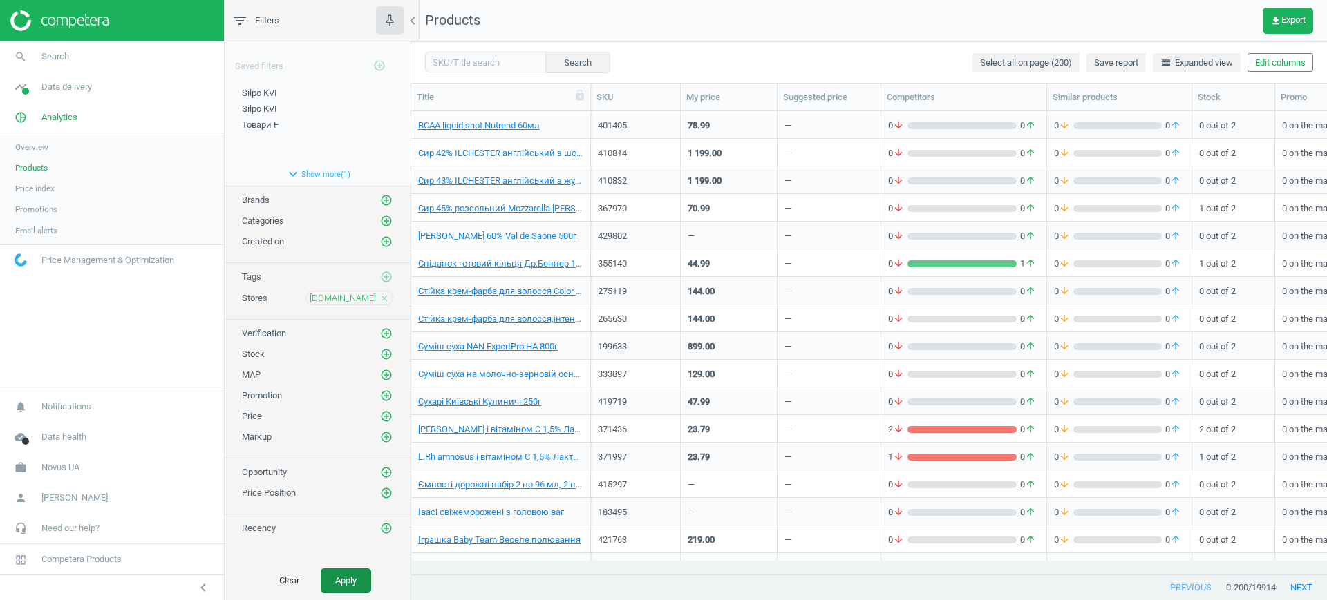
click at [338, 584] on button "Apply" at bounding box center [346, 581] width 50 height 25
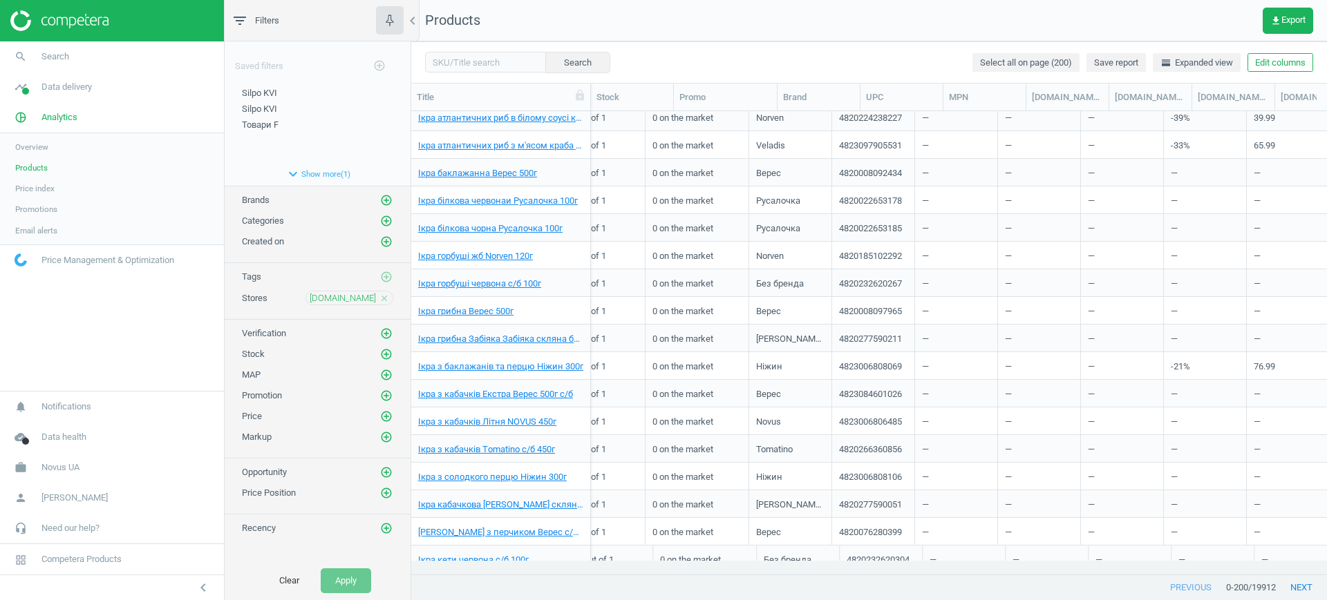
scroll to position [2197, 0]
